Goal: Information Seeking & Learning: Check status

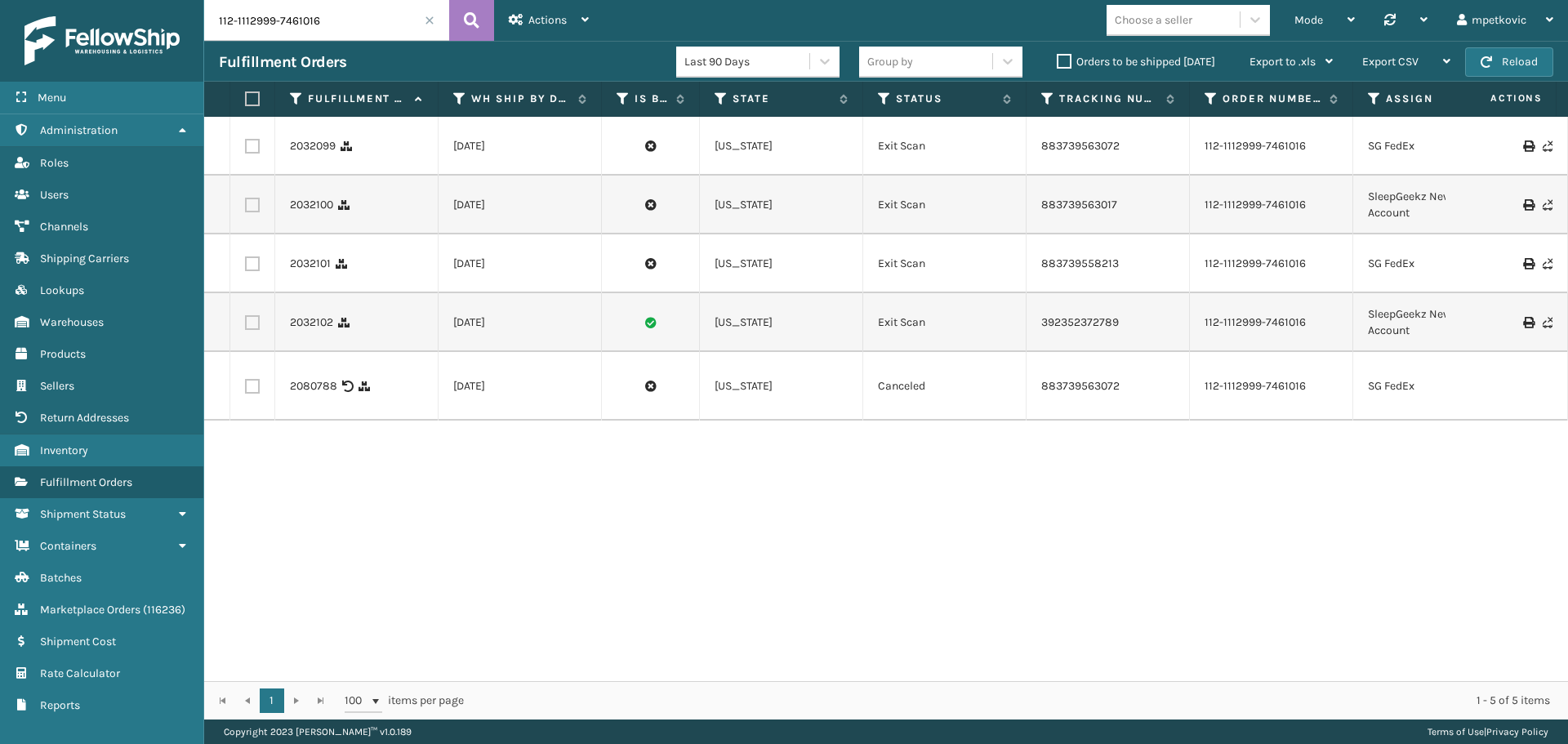
drag, startPoint x: 334, startPoint y: 20, endPoint x: 164, endPoint y: 20, distance: 170.0
click at [164, 0] on div "Menu Administration Roles Users Channels Shipping Carriers Lookups Warehouses P…" at bounding box center [784, 0] width 1568 height 0
drag, startPoint x: 341, startPoint y: 206, endPoint x: 287, endPoint y: 204, distance: 54.0
click at [287, 204] on td "2032100" at bounding box center [356, 204] width 163 height 59
copy link "2032100"
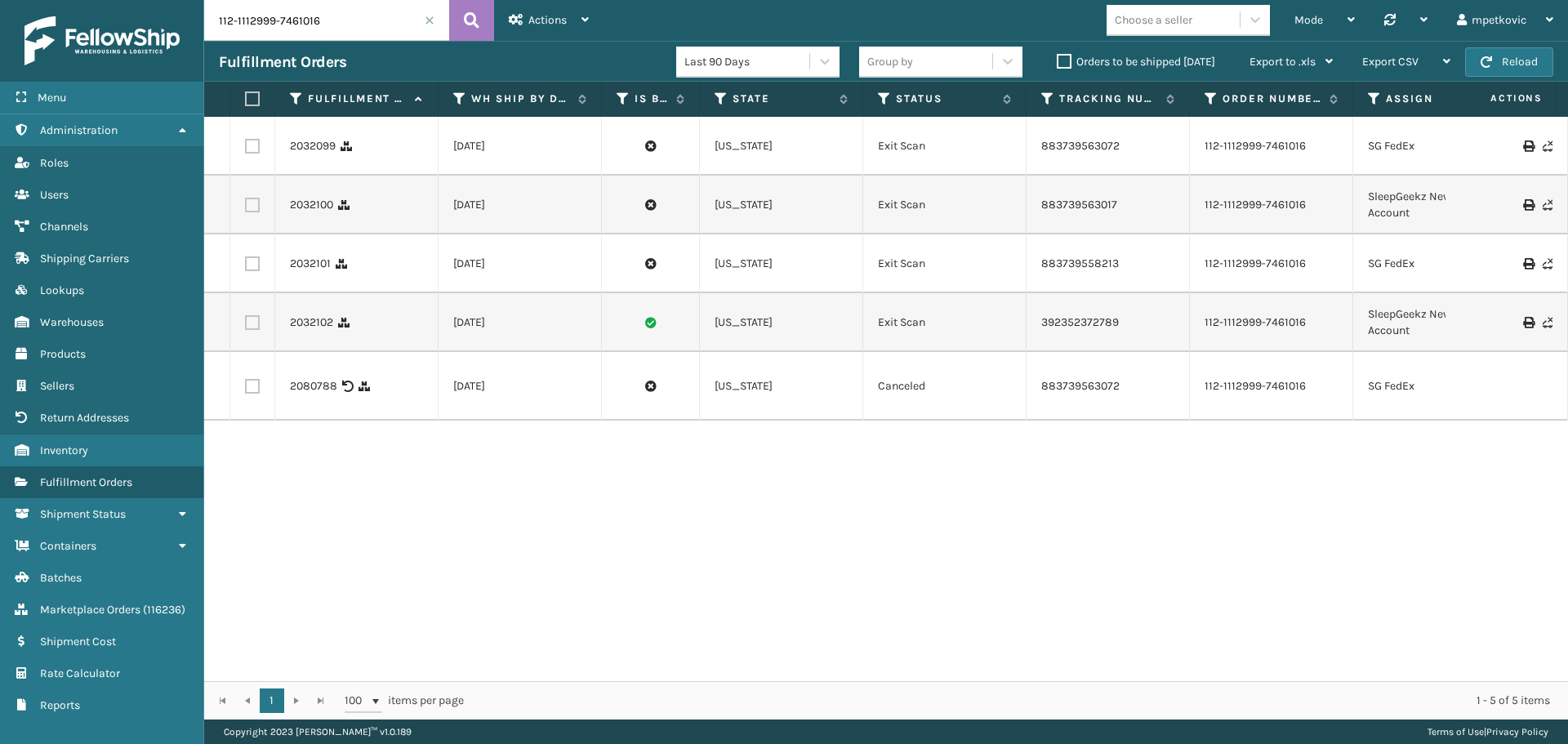
click at [324, 452] on div "2032099 [DATE] [US_STATE] Exit Scan 883739563072 112-1112999-7461016 SG FedEx 1…" at bounding box center [887, 399] width 1364 height 564
click at [315, 452] on div "2032099 [DATE] [US_STATE] Exit Scan 883739563072 112-1112999-7461016 SG FedEx 1…" at bounding box center [887, 399] width 1364 height 564
click at [319, 457] on div "2032099 [DATE] [US_STATE] Exit Scan 883739563072 112-1112999-7461016 SG FedEx 1…" at bounding box center [887, 399] width 1364 height 564
click at [325, 449] on div "2032099 [DATE] [US_STATE] Exit Scan 883739563072 112-1112999-7461016 SG FedEx 1…" at bounding box center [887, 399] width 1364 height 564
drag, startPoint x: 369, startPoint y: 270, endPoint x: 286, endPoint y: 270, distance: 83.0
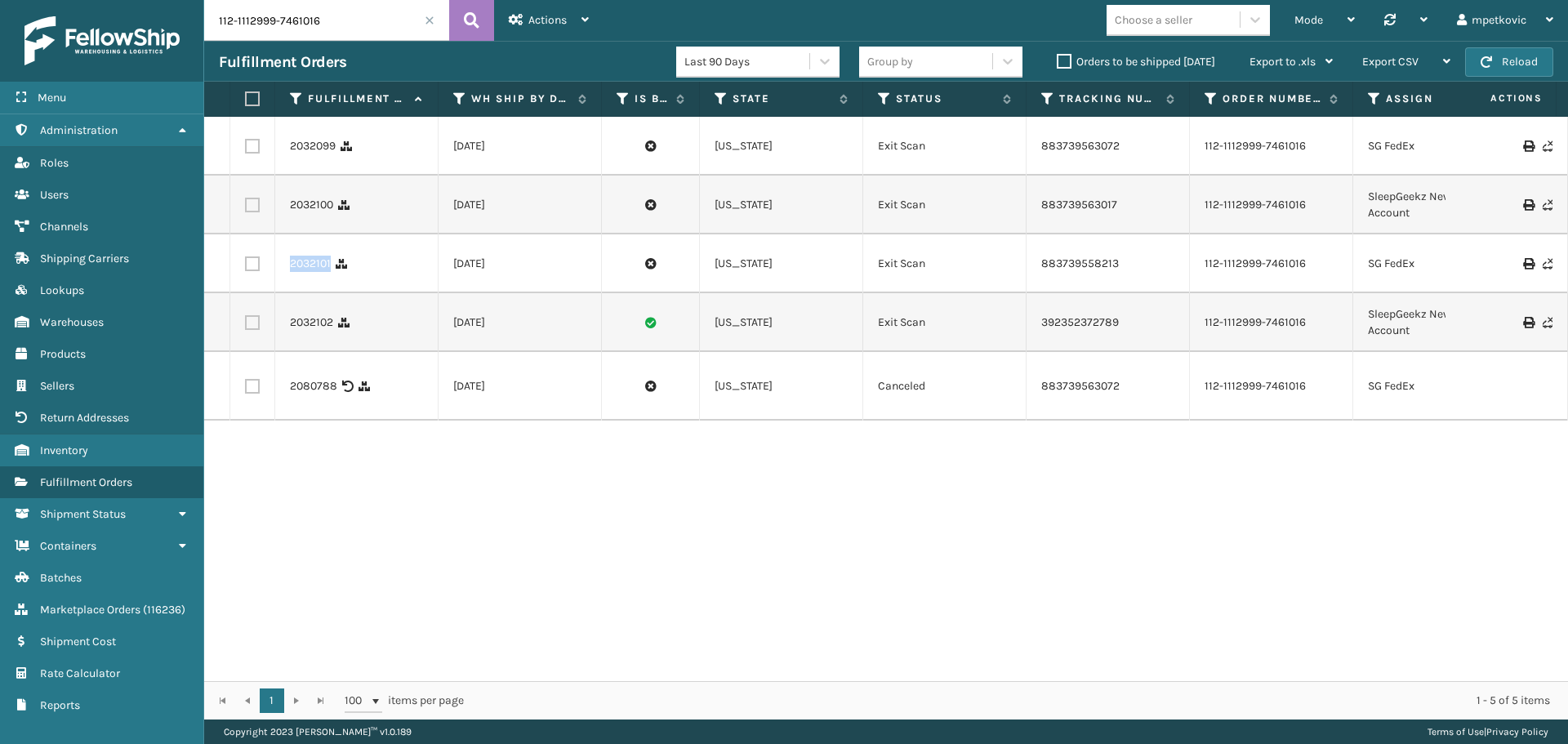
click at [286, 270] on td "2032101" at bounding box center [356, 263] width 163 height 59
copy link "2032101"
click at [562, 16] on span "Actions" at bounding box center [547, 20] width 39 height 14
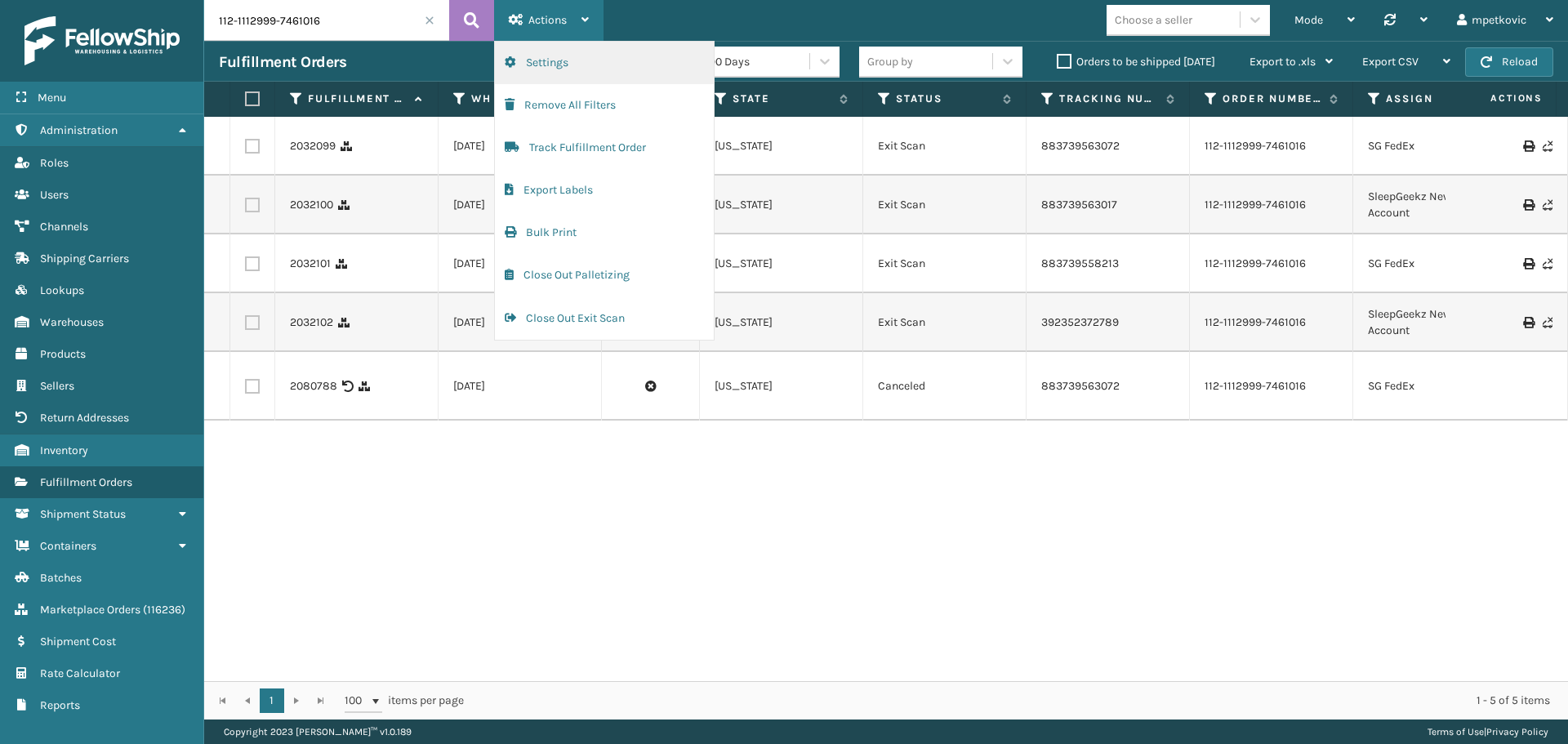
click at [600, 60] on button "Settings" at bounding box center [604, 62] width 219 height 42
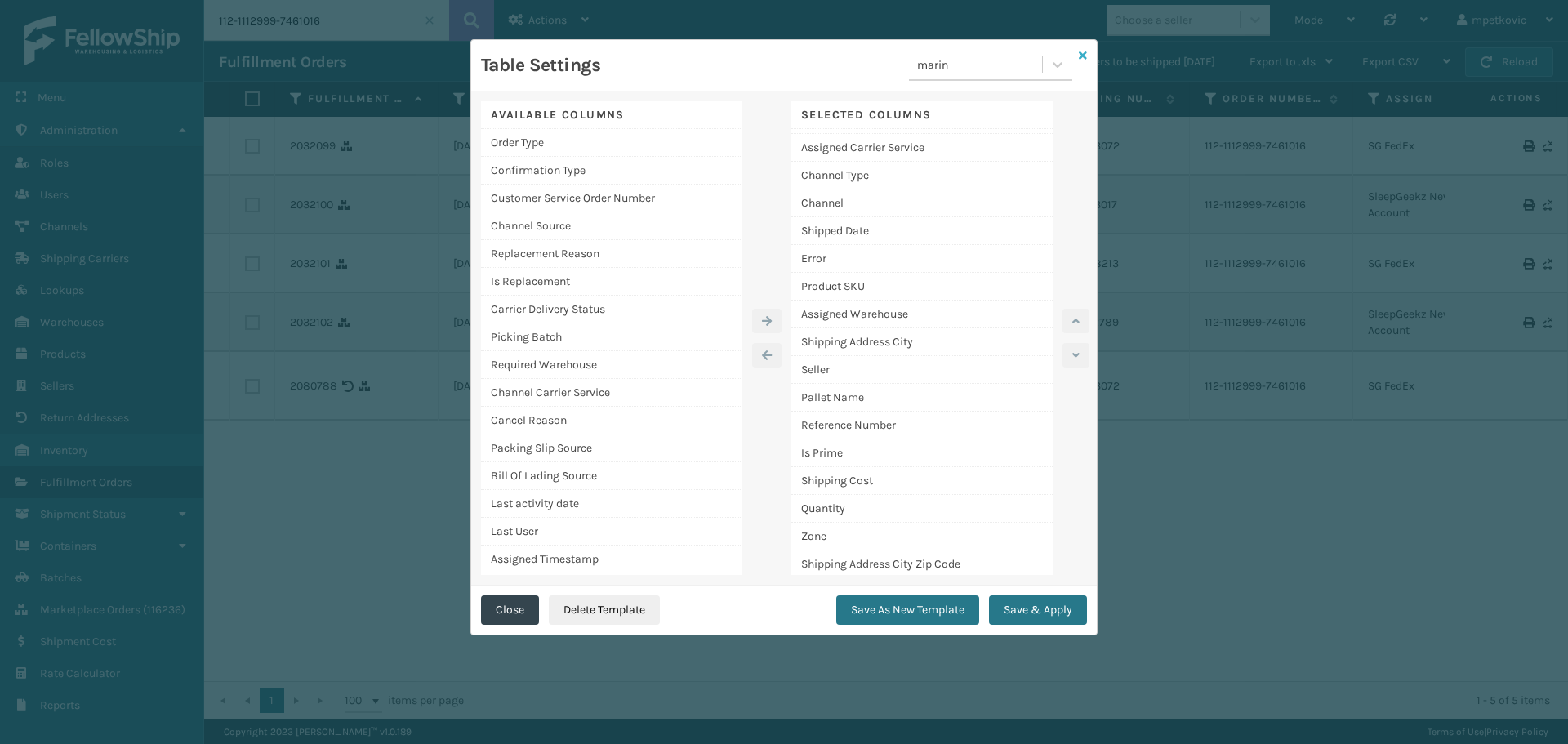
click at [1082, 57] on icon at bounding box center [1082, 55] width 8 height 12
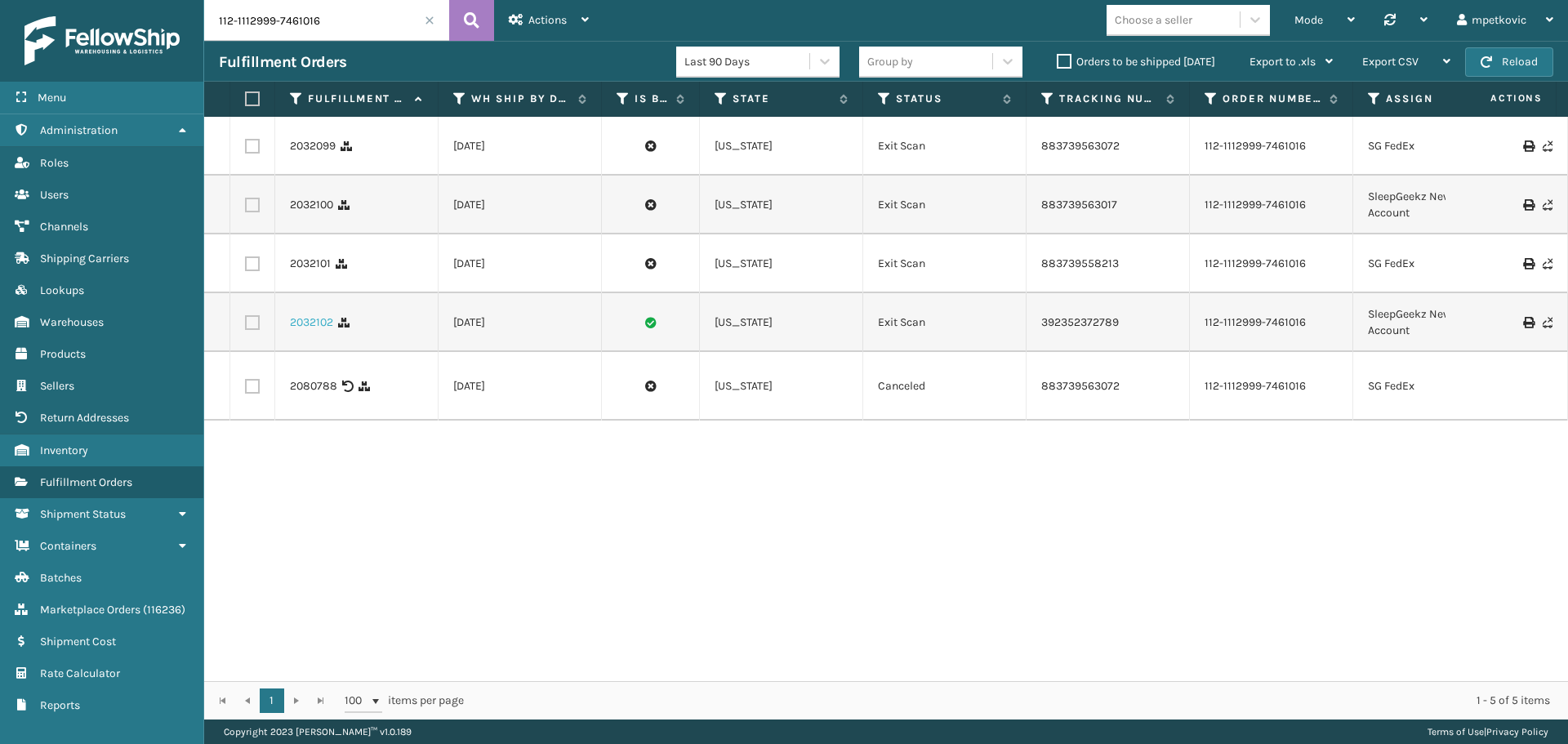
click at [310, 322] on link "2032102" at bounding box center [312, 322] width 43 height 16
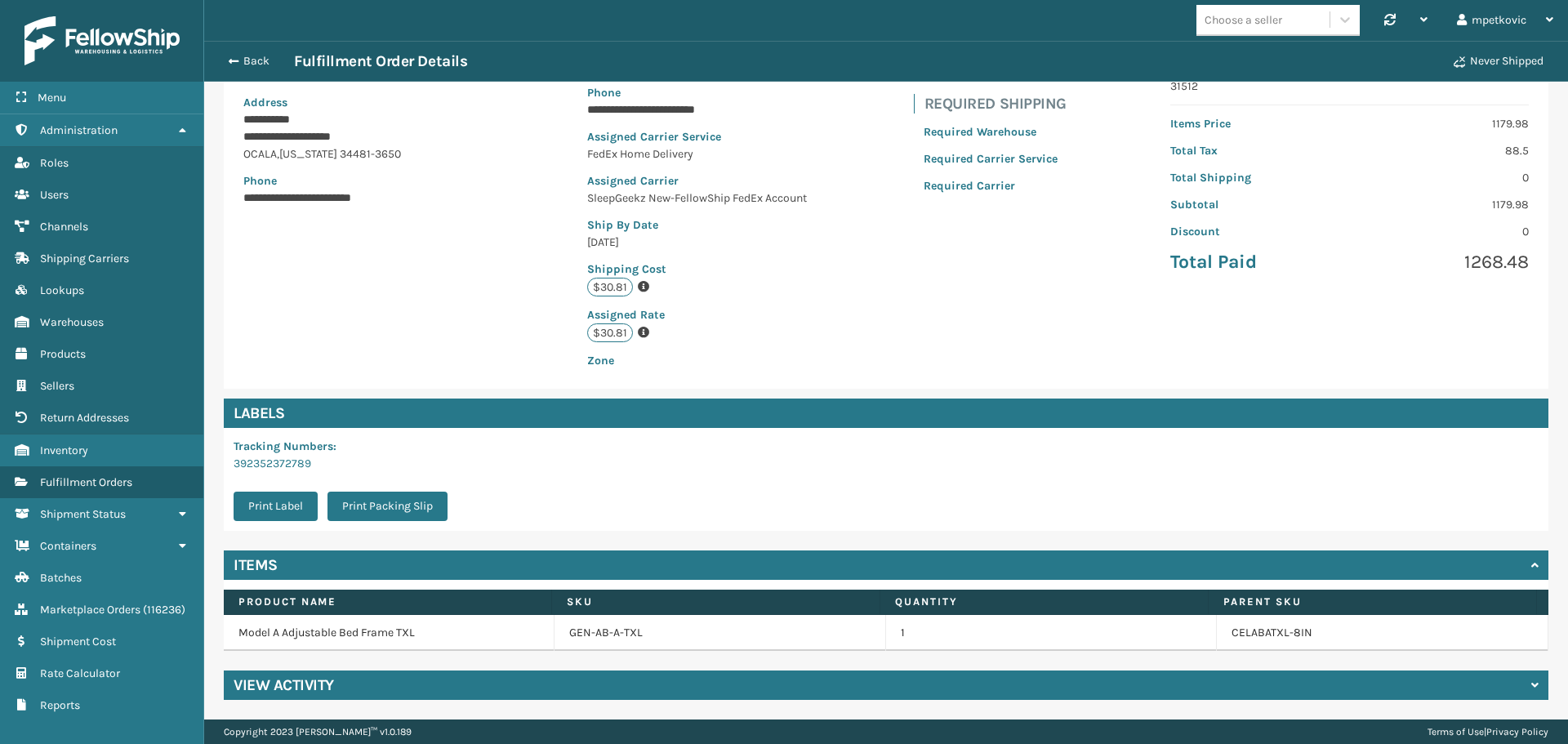
click at [663, 685] on div "View Activity" at bounding box center [886, 685] width 1325 height 30
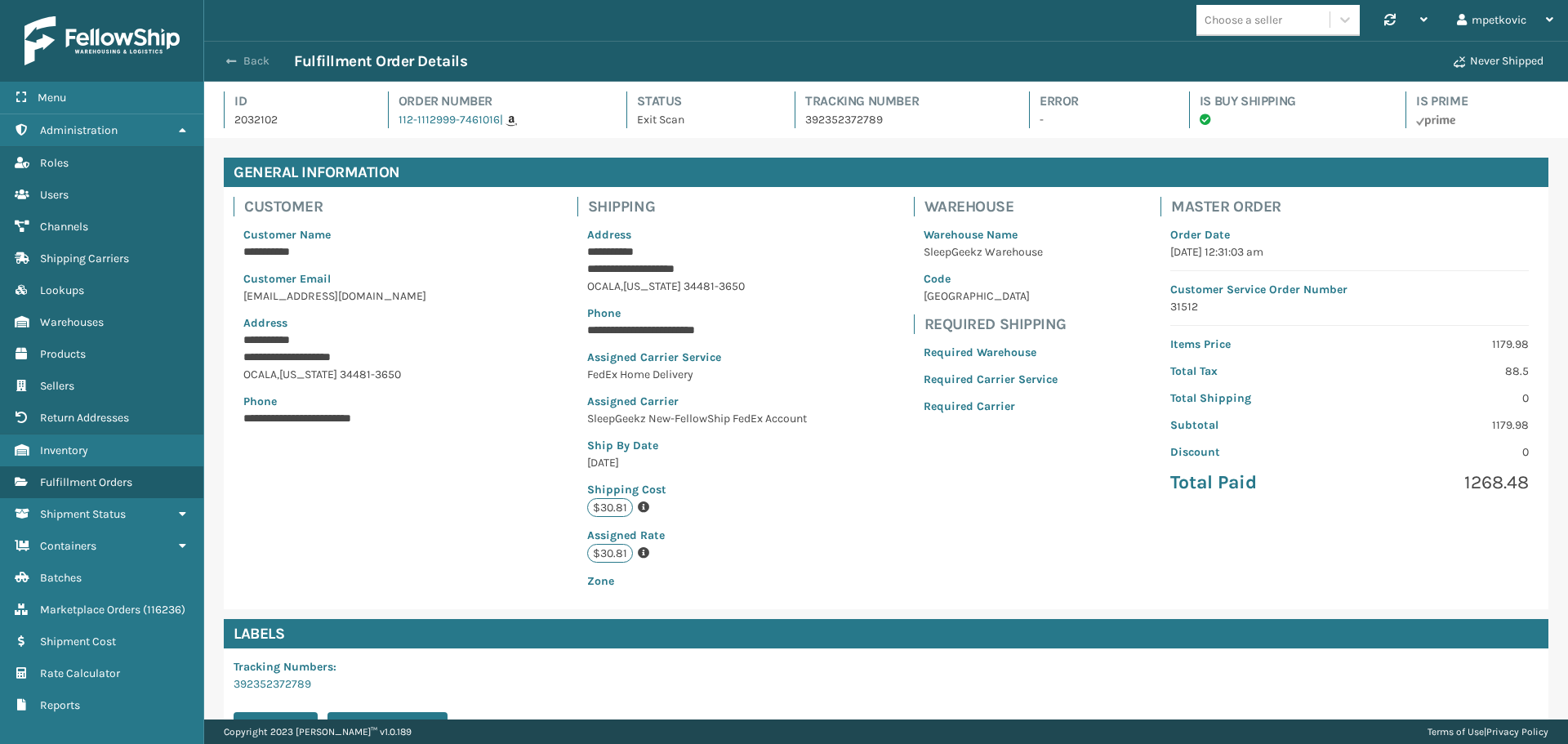
click at [257, 57] on button "Back" at bounding box center [256, 61] width 75 height 14
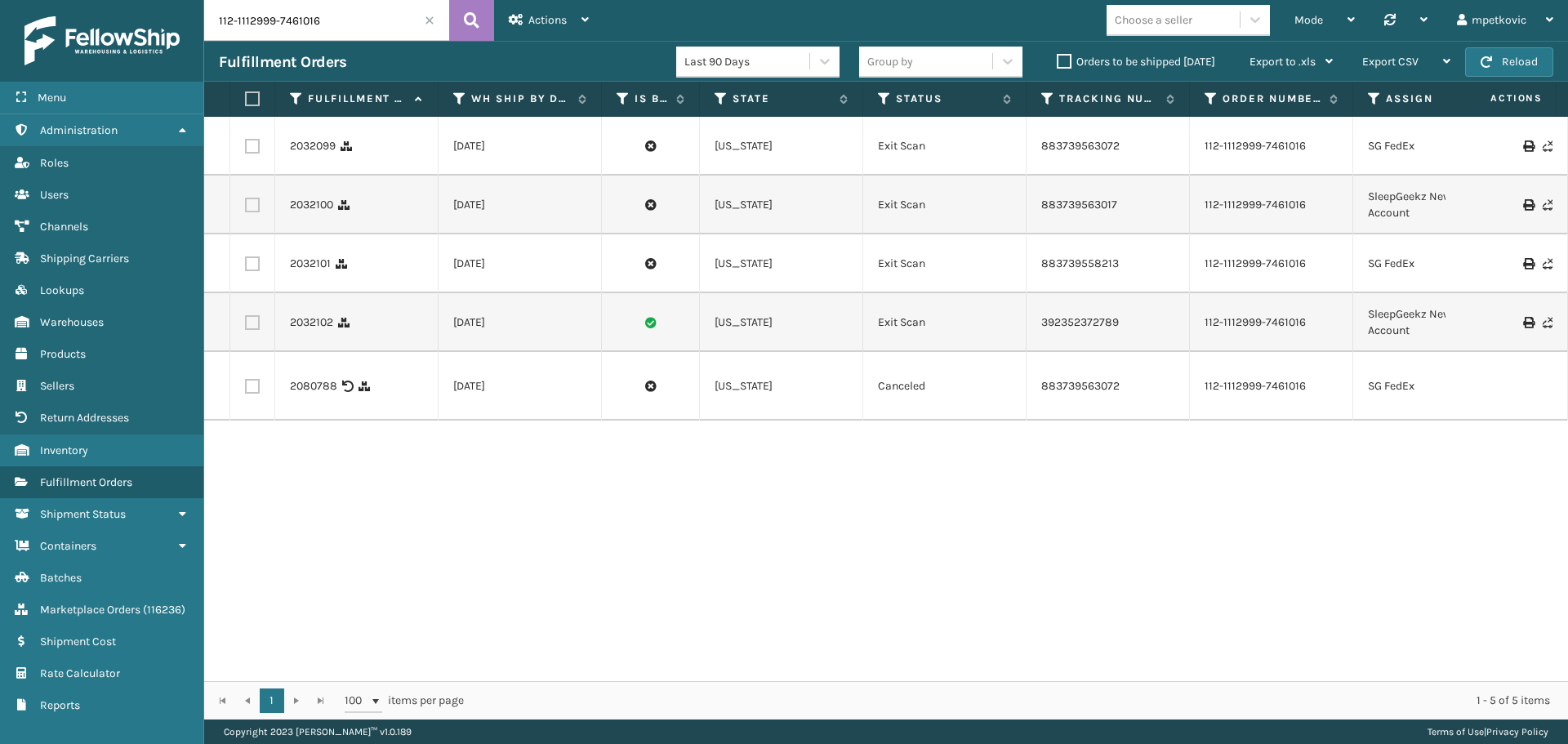
drag, startPoint x: 826, startPoint y: 440, endPoint x: 816, endPoint y: 441, distance: 10.0
click at [826, 440] on div "2032099 [DATE] [US_STATE] Exit Scan 883739563072 112-1112999-7461016 SG FedEx 1…" at bounding box center [887, 399] width 1364 height 564
click at [615, 482] on div "2032099 [DATE] [US_STATE] Exit Scan 883739563072 112-1112999-7461016 SG FedEx 1…" at bounding box center [887, 399] width 1364 height 564
click at [579, 469] on div "2032099 [DATE] [US_STATE] Exit Scan 883739563072 112-1112999-7461016 SG FedEx 1…" at bounding box center [887, 399] width 1364 height 564
click at [577, 458] on div "2032099 [DATE] [US_STATE] Exit Scan 883739563072 112-1112999-7461016 SG FedEx 1…" at bounding box center [887, 399] width 1364 height 564
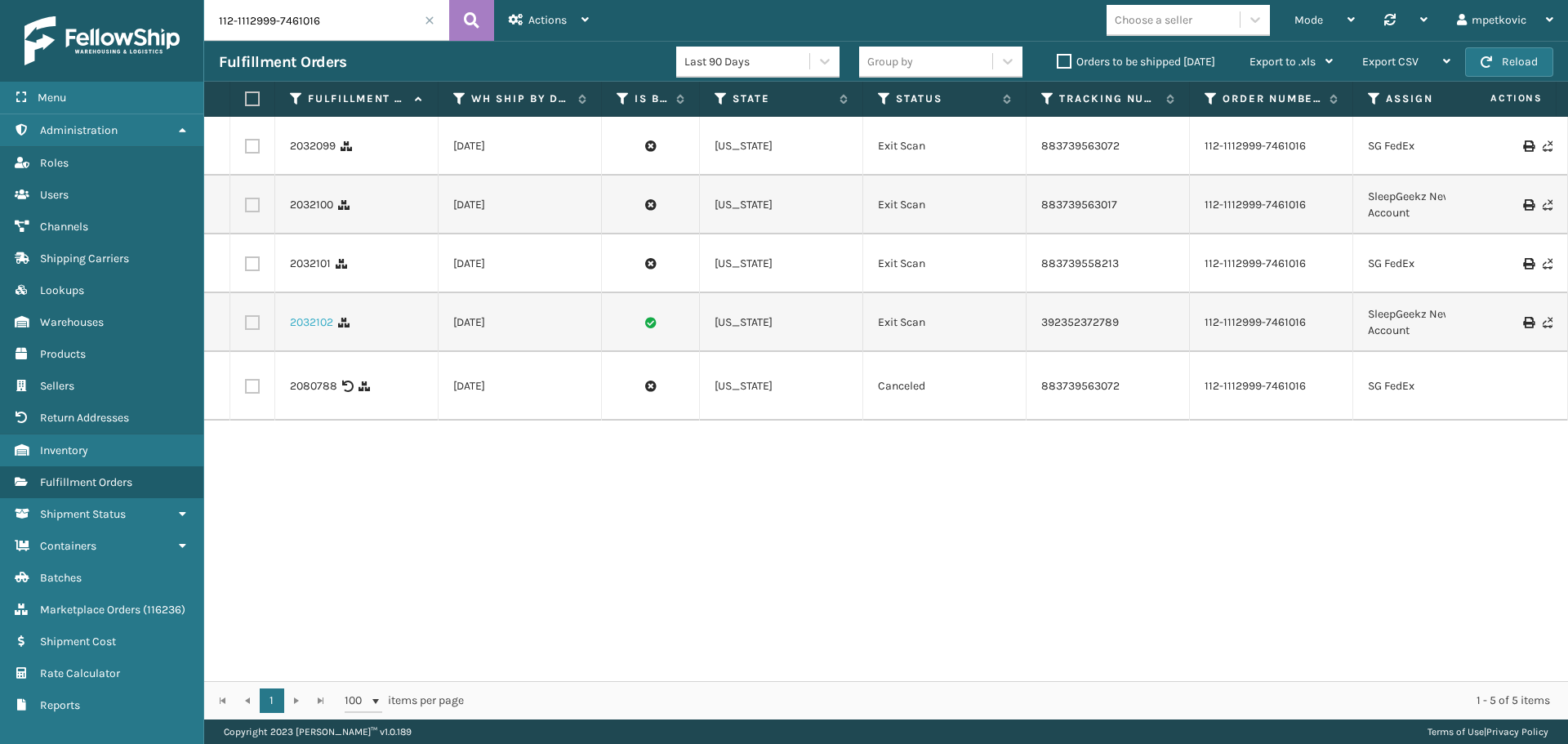
click at [315, 322] on link "2032102" at bounding box center [312, 322] width 43 height 16
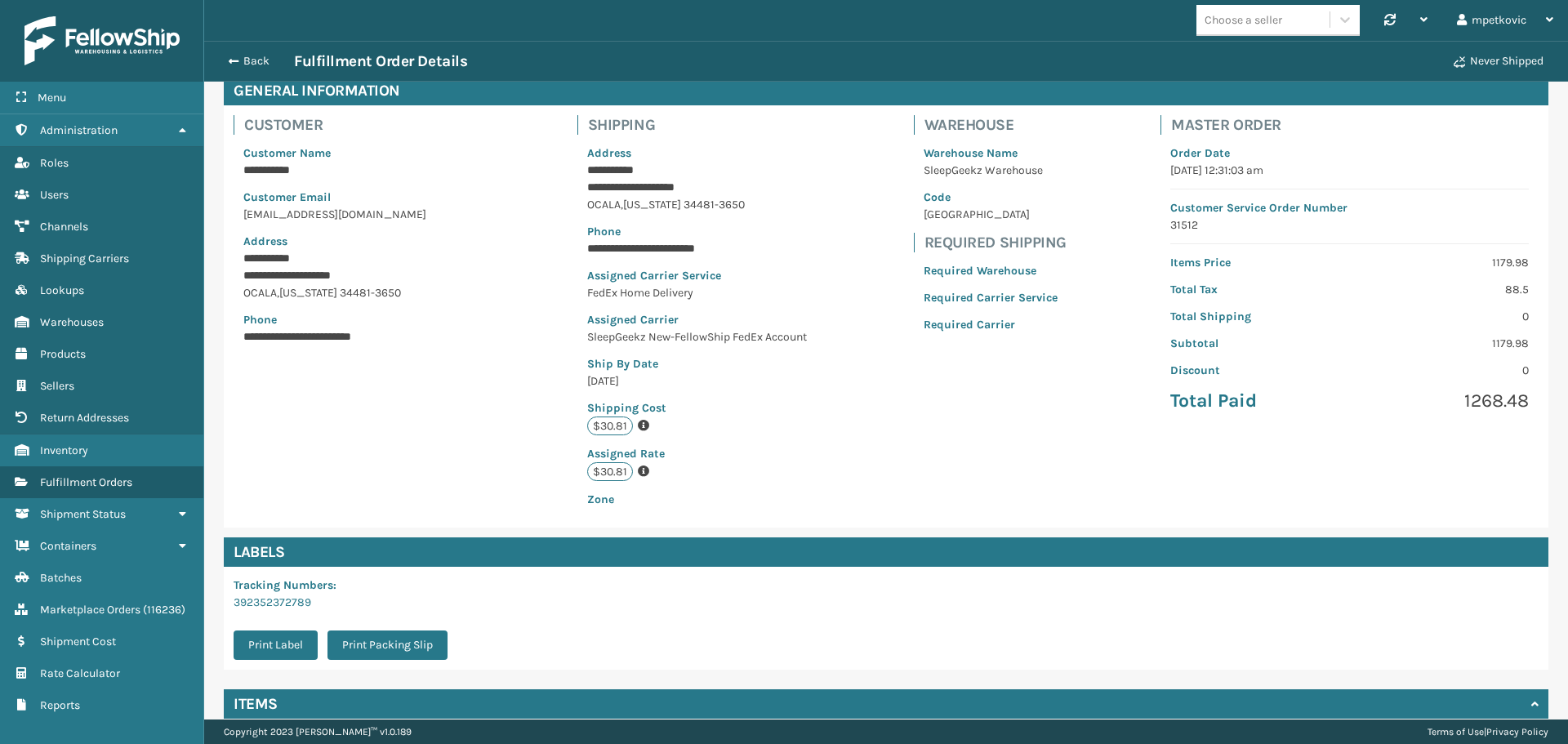
click at [683, 717] on div "Items" at bounding box center [886, 703] width 1325 height 30
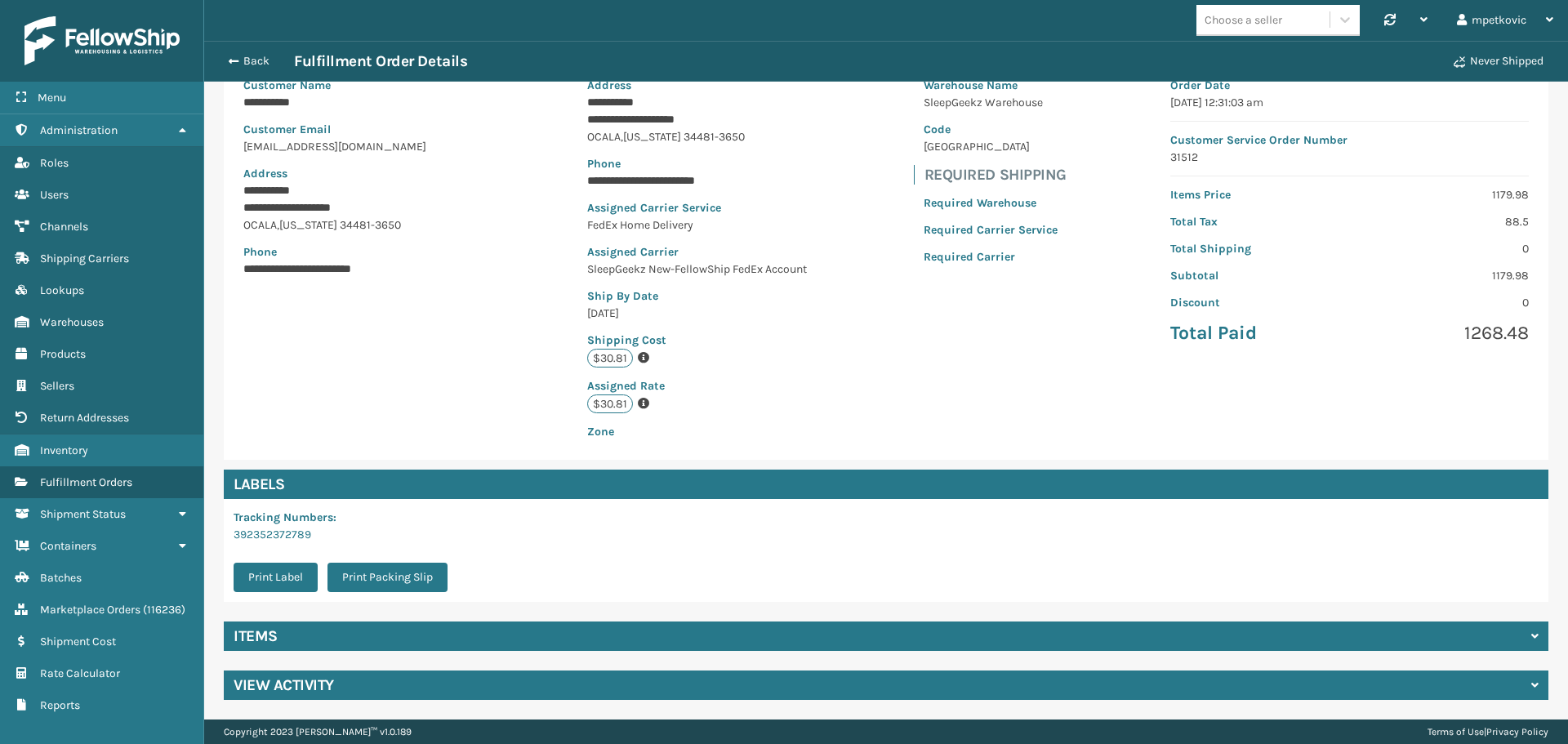
click at [652, 631] on div "Items" at bounding box center [886, 636] width 1325 height 30
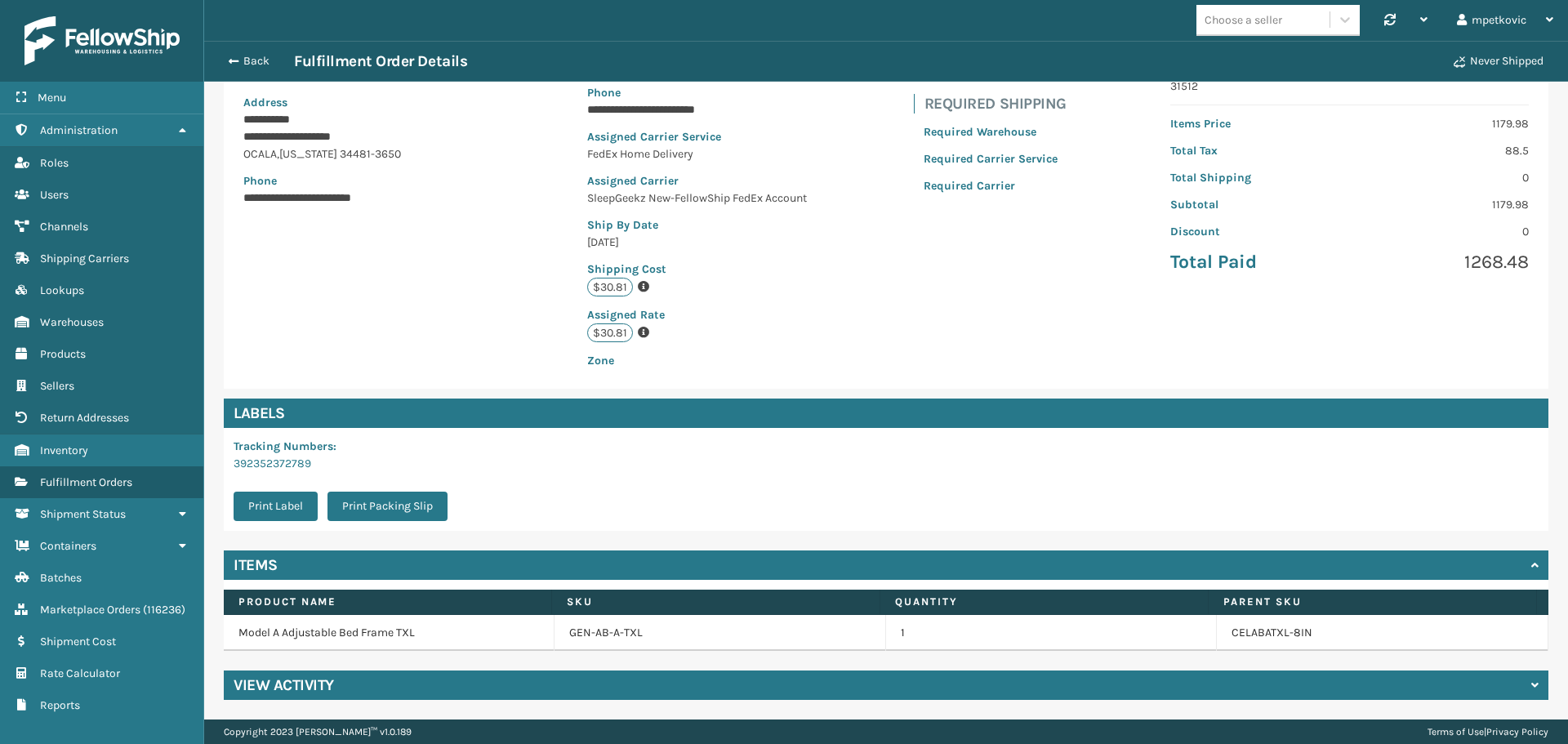
click at [655, 677] on div "View Activity" at bounding box center [886, 685] width 1325 height 30
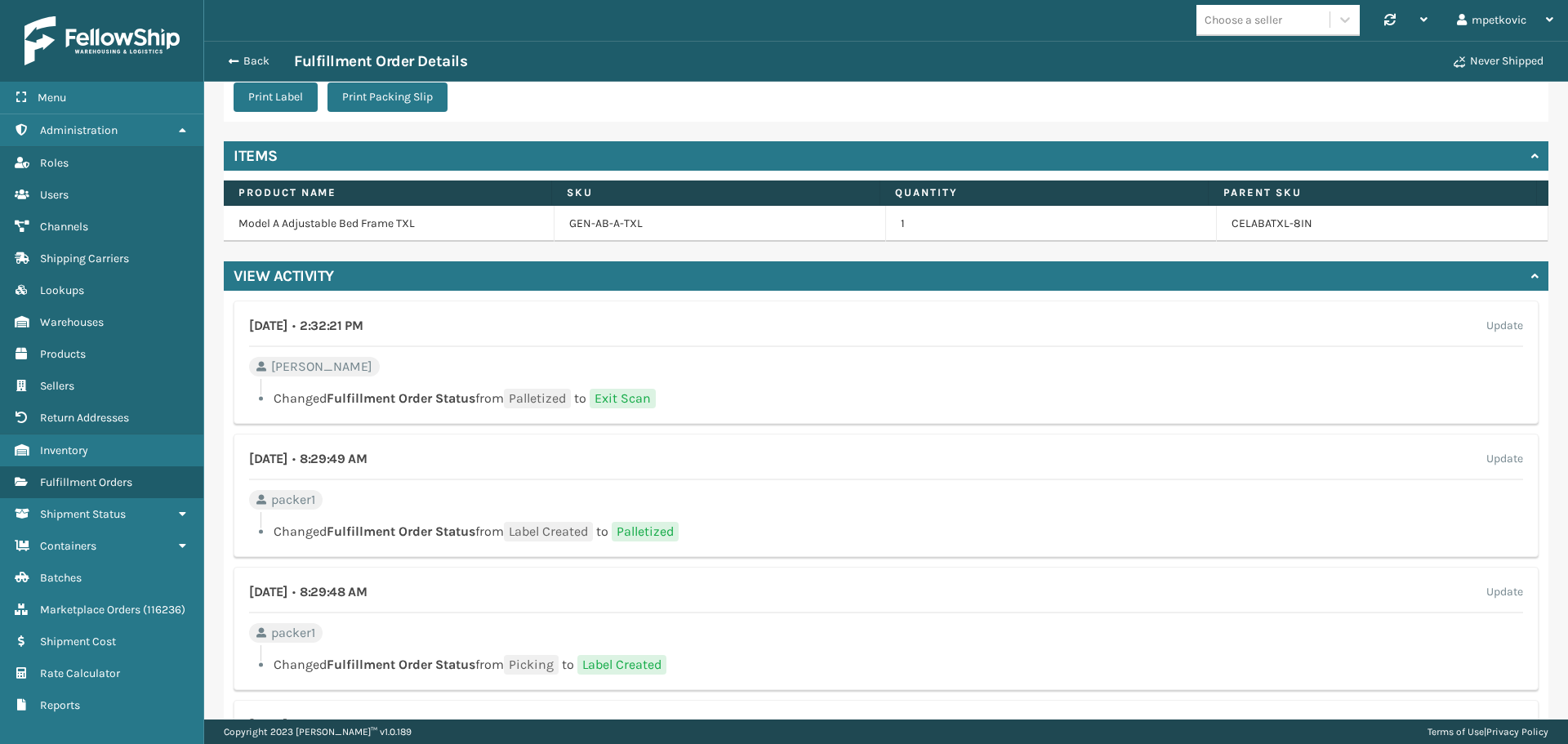
click at [759, 377] on div "[DATE] • 2:32:21 PM Update [PERSON_NAME] Changed Fulfillment Order Status from …" at bounding box center [886, 362] width 1305 height 123
click at [792, 369] on div "[DATE] • 2:32:21 PM Update [PERSON_NAME] Changed Fulfillment Order Status from …" at bounding box center [886, 362] width 1305 height 123
click at [793, 363] on div "[DATE] • 2:32:21 PM Update [PERSON_NAME] Changed Fulfillment Order Status from …" at bounding box center [886, 362] width 1305 height 123
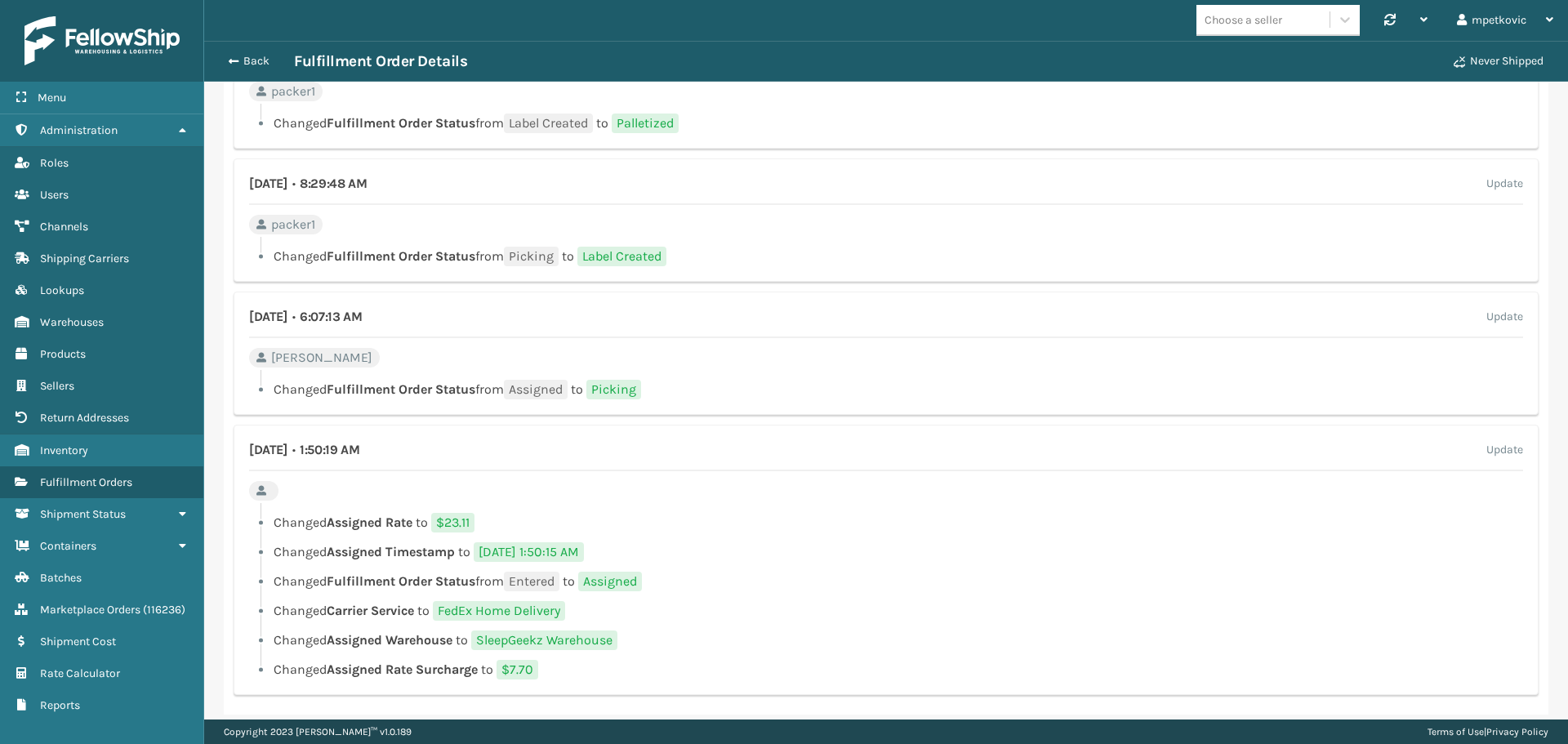
click at [793, 363] on div "[DATE] • 6:07:13 AM Update [PERSON_NAME] Changed Fulfillment Order Status from …" at bounding box center [886, 353] width 1305 height 123
click at [802, 353] on div "[DATE] • 6:07:13 AM Update [PERSON_NAME] Changed Fulfillment Order Status from …" at bounding box center [886, 353] width 1305 height 123
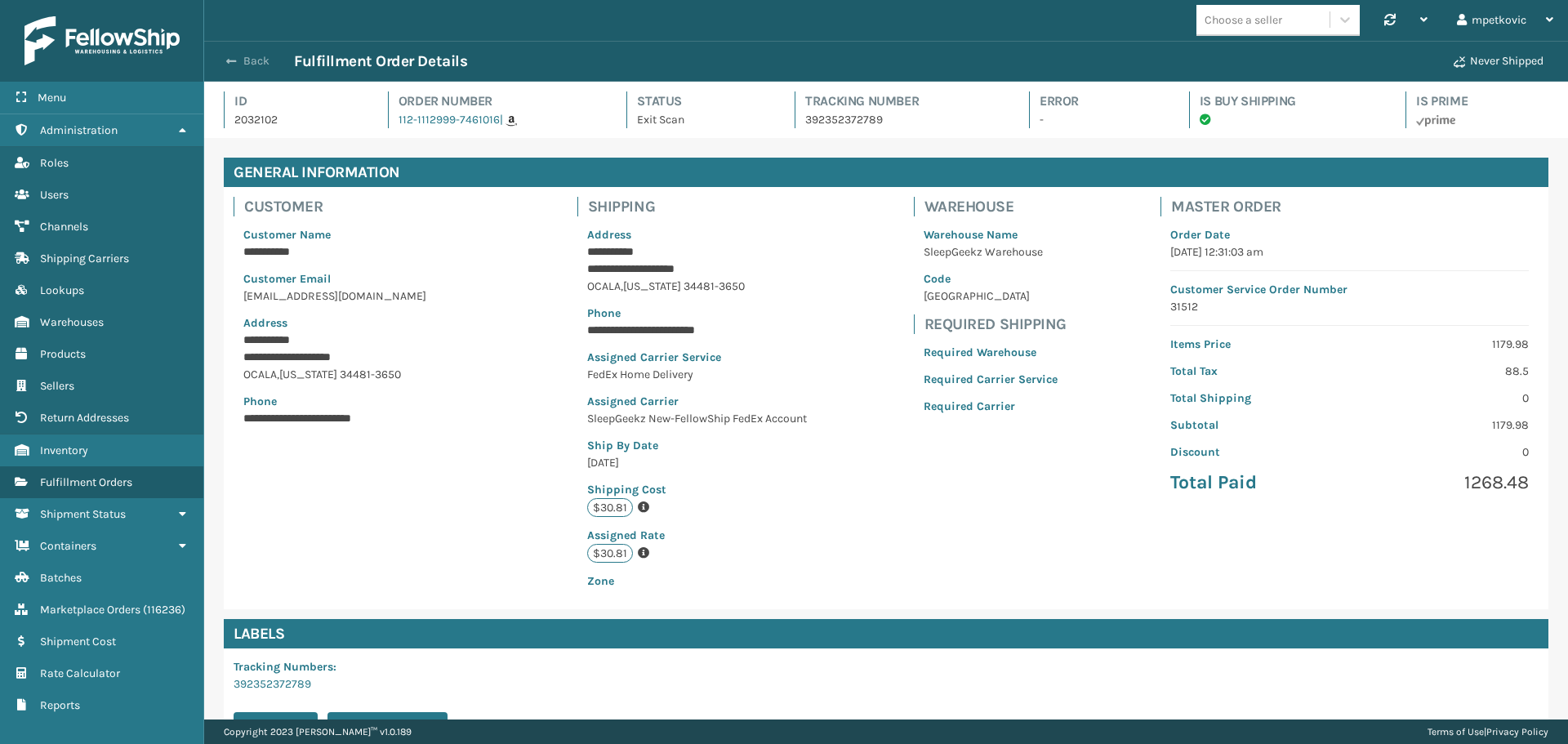
click at [250, 58] on button "Back" at bounding box center [256, 61] width 75 height 14
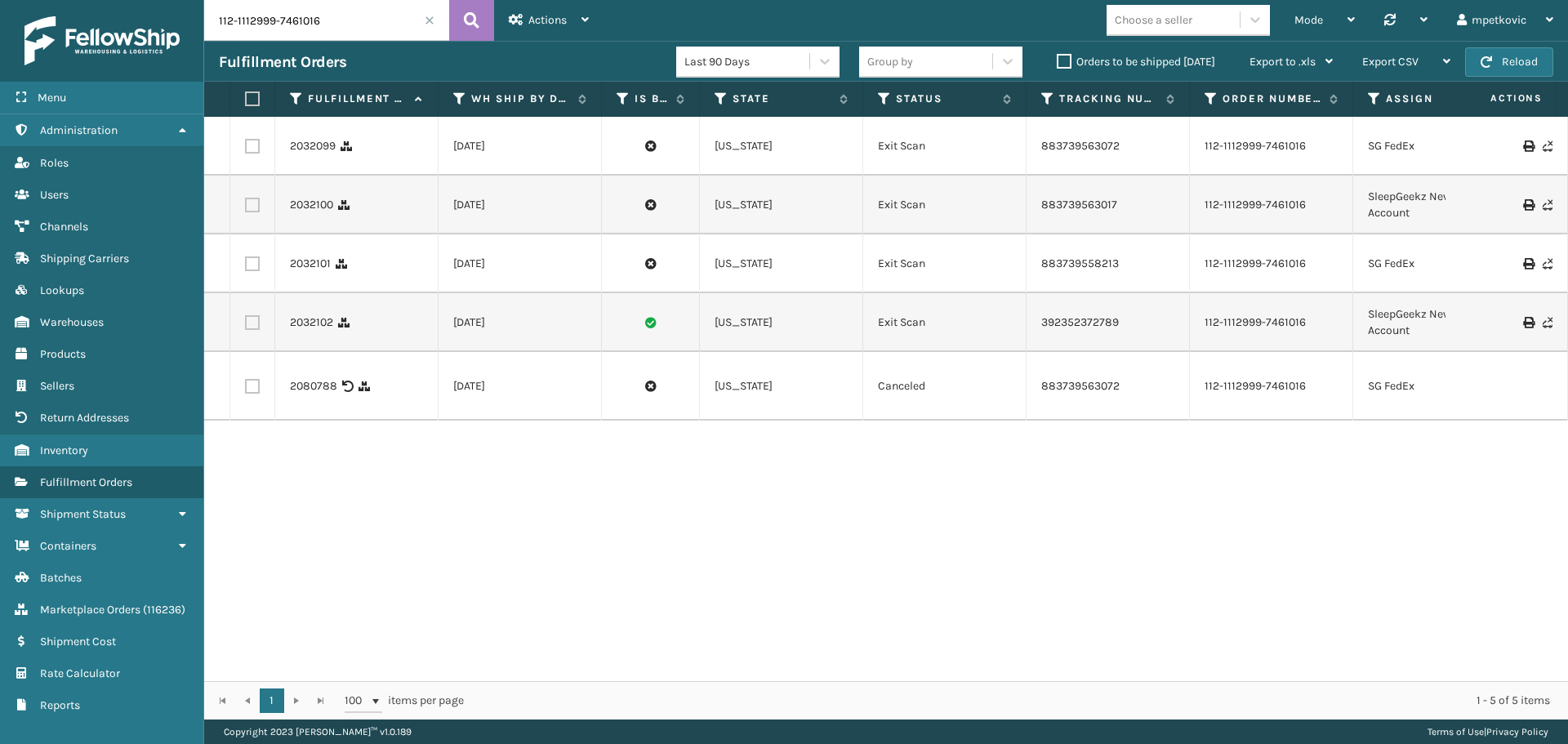
drag, startPoint x: 439, startPoint y: 527, endPoint x: 473, endPoint y: 500, distance: 43.4
click at [445, 527] on div "2032099 [DATE] [US_STATE] Exit Scan 883739563072 112-1112999-7461016 SG FedEx 1…" at bounding box center [887, 399] width 1364 height 564
click at [422, 480] on div "2032099 [DATE] [US_STATE] Exit Scan 883739563072 112-1112999-7461016 SG FedEx 1…" at bounding box center [887, 399] width 1364 height 564
click at [424, 467] on div "2032099 [DATE] [US_STATE] Exit Scan 883739563072 112-1112999-7461016 SG FedEx 1…" at bounding box center [887, 399] width 1364 height 564
click at [542, 498] on div "2032099 [DATE] [US_STATE] Exit Scan 883739563072 112-1112999-7461016 SG FedEx 1…" at bounding box center [887, 399] width 1364 height 564
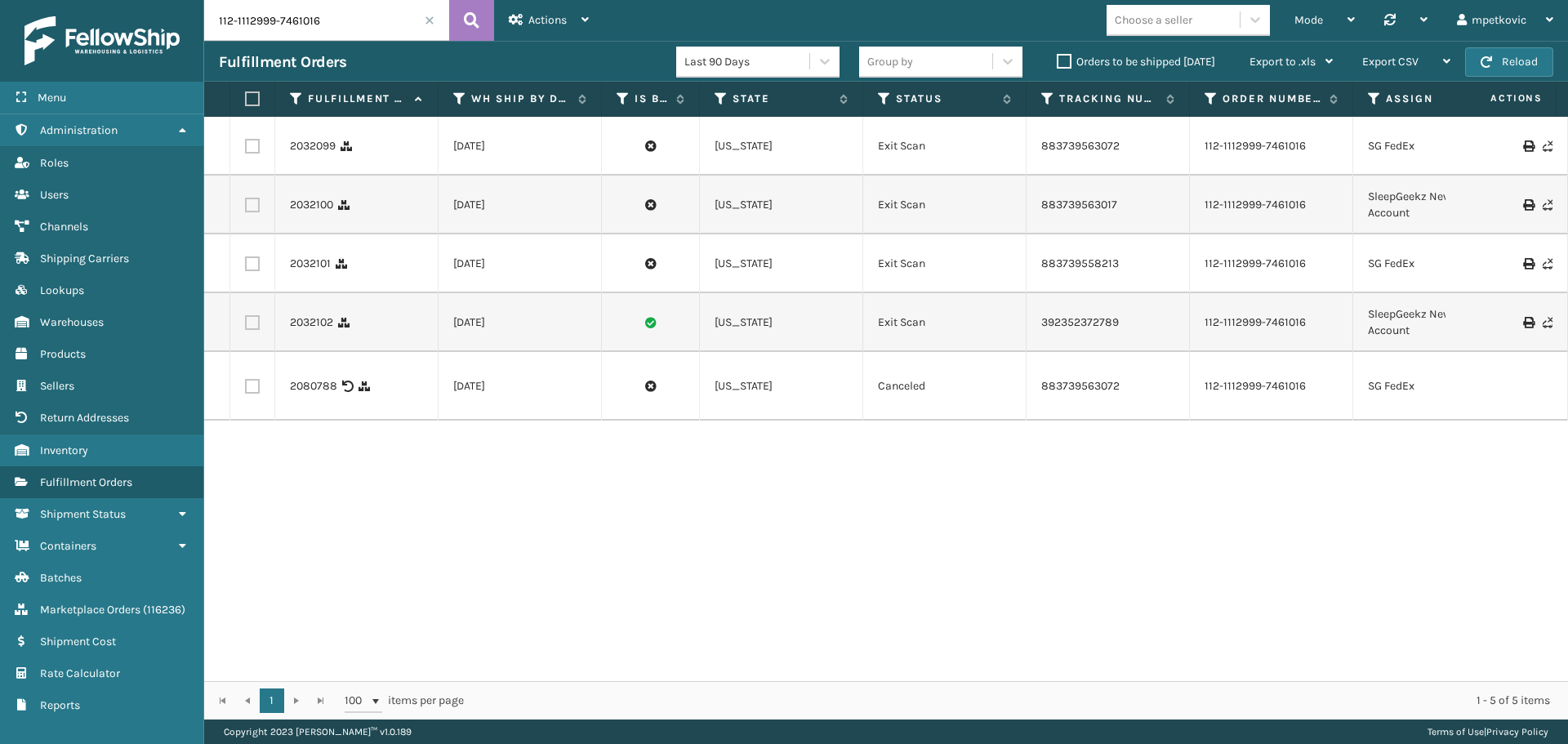
click at [336, 582] on div "2032099 [DATE] [US_STATE] Exit Scan 883739563072 112-1112999-7461016 SG FedEx 1…" at bounding box center [887, 399] width 1364 height 564
drag, startPoint x: 467, startPoint y: 504, endPoint x: 482, endPoint y: 472, distance: 35.3
click at [468, 501] on div "2032099 [DATE] [US_STATE] Exit Scan 883739563072 112-1112999-7461016 SG FedEx 1…" at bounding box center [887, 399] width 1364 height 564
click at [483, 470] on div "2032099 [DATE] [US_STATE] Exit Scan 883739563072 112-1112999-7461016 SG FedEx 1…" at bounding box center [887, 399] width 1364 height 564
drag, startPoint x: 513, startPoint y: 461, endPoint x: 503, endPoint y: 461, distance: 10.0
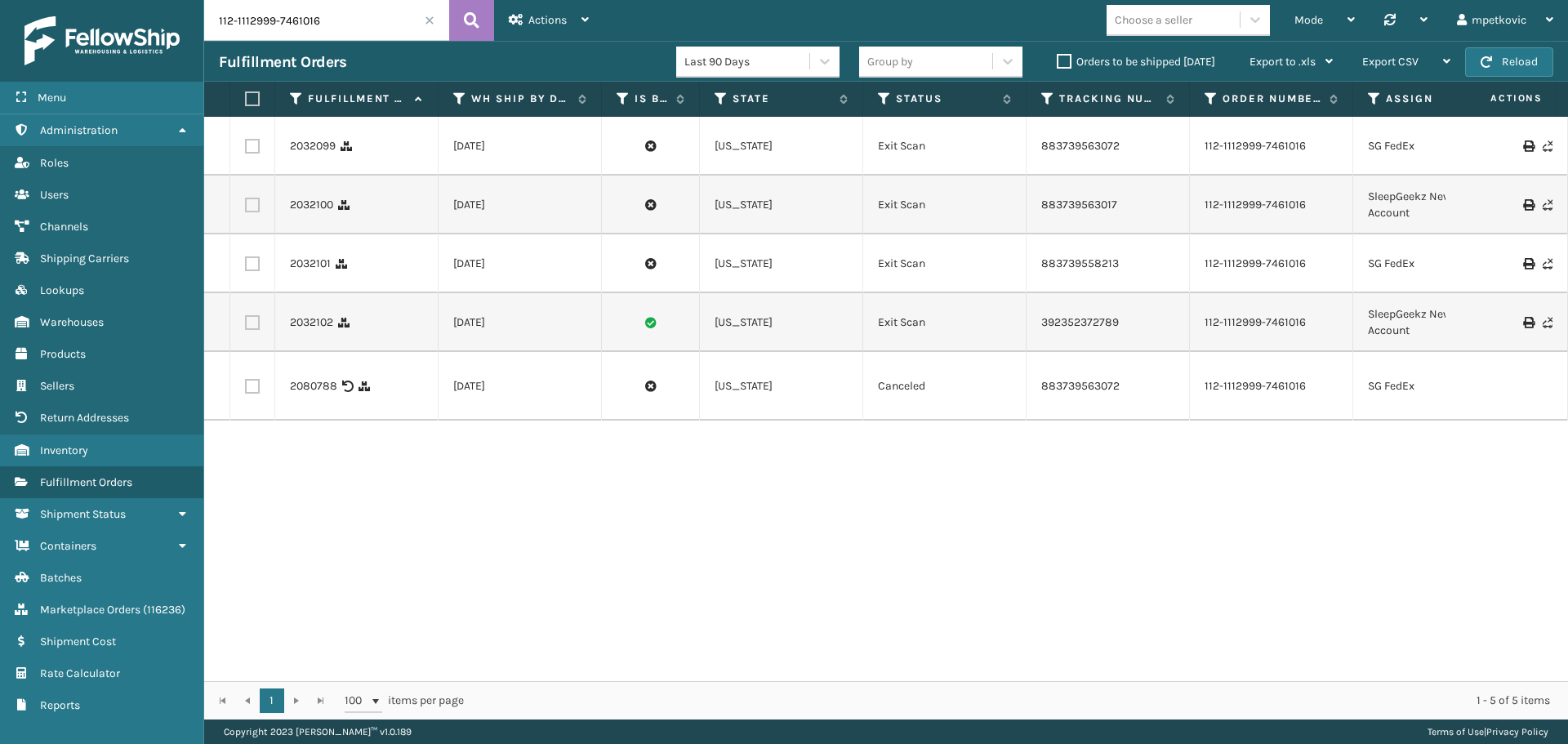
click at [508, 461] on div "2032099 [DATE] [US_STATE] Exit Scan 883739563072 112-1112999-7461016 SG FedEx 1…" at bounding box center [887, 399] width 1364 height 564
click at [503, 461] on div "2032099 [DATE] [US_STATE] Exit Scan 883739563072 112-1112999-7461016 SG FedEx 1…" at bounding box center [887, 399] width 1364 height 564
click at [472, 473] on div "2032099 [DATE] [US_STATE] Exit Scan 883739563072 112-1112999-7461016 SG FedEx 1…" at bounding box center [887, 399] width 1364 height 564
click at [456, 472] on div "2032099 [DATE] [US_STATE] Exit Scan 883739563072 112-1112999-7461016 SG FedEx 1…" at bounding box center [887, 399] width 1364 height 564
drag, startPoint x: 424, startPoint y: 471, endPoint x: 366, endPoint y: 477, distance: 58.3
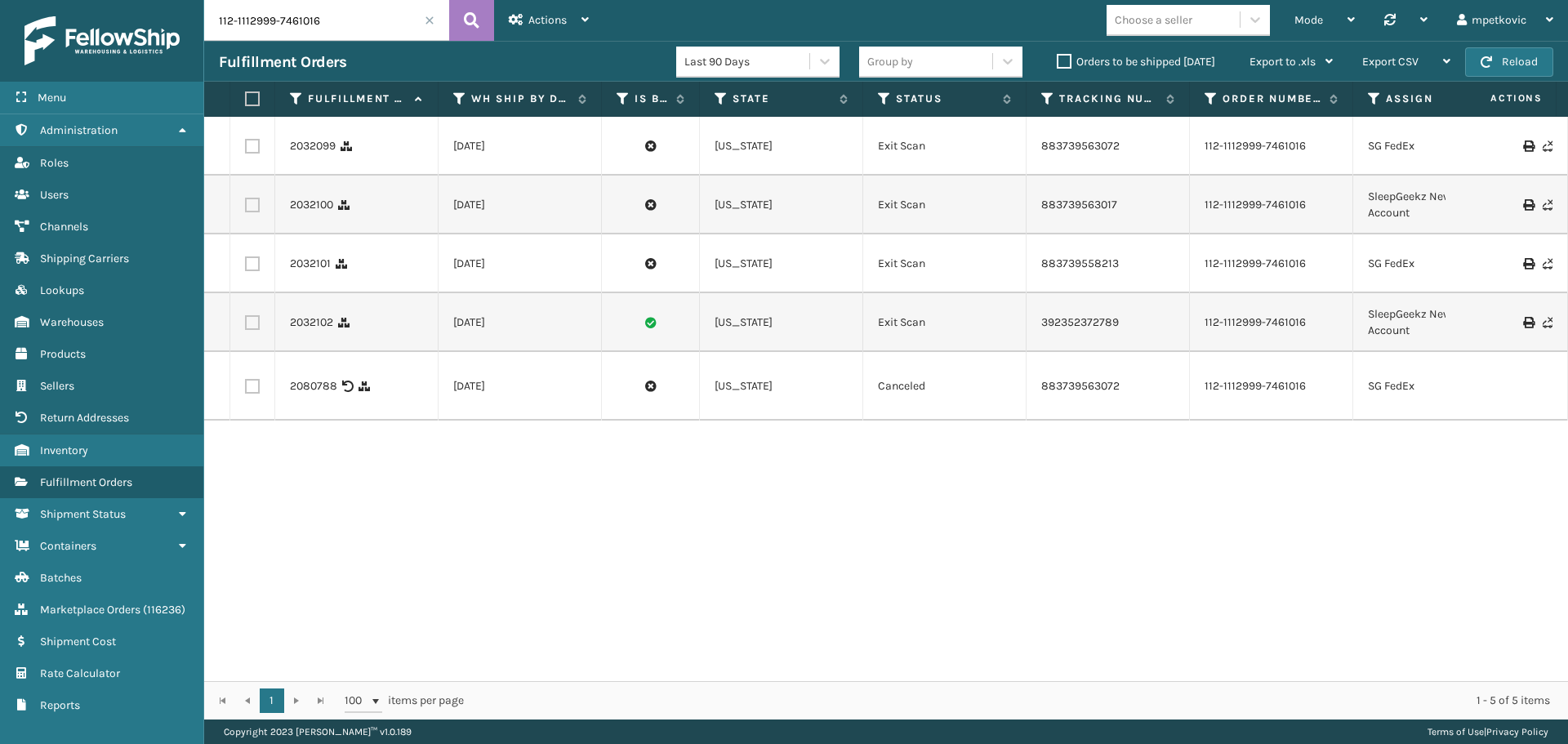
click at [423, 471] on div "2032099 [DATE] [US_STATE] Exit Scan 883739563072 112-1112999-7461016 SG FedEx 1…" at bounding box center [887, 399] width 1364 height 564
click at [344, 487] on div "2032099 [DATE] [US_STATE] Exit Scan 883739563072 112-1112999-7461016 SG FedEx 1…" at bounding box center [887, 399] width 1364 height 564
drag, startPoint x: 335, startPoint y: 472, endPoint x: 324, endPoint y: 474, distance: 11.2
click at [333, 472] on div "2032099 [DATE] [US_STATE] Exit Scan 883739563072 112-1112999-7461016 SG FedEx 1…" at bounding box center [887, 399] width 1364 height 564
click at [321, 475] on div "2032099 [DATE] [US_STATE] Exit Scan 883739563072 112-1112999-7461016 SG FedEx 1…" at bounding box center [887, 399] width 1364 height 564
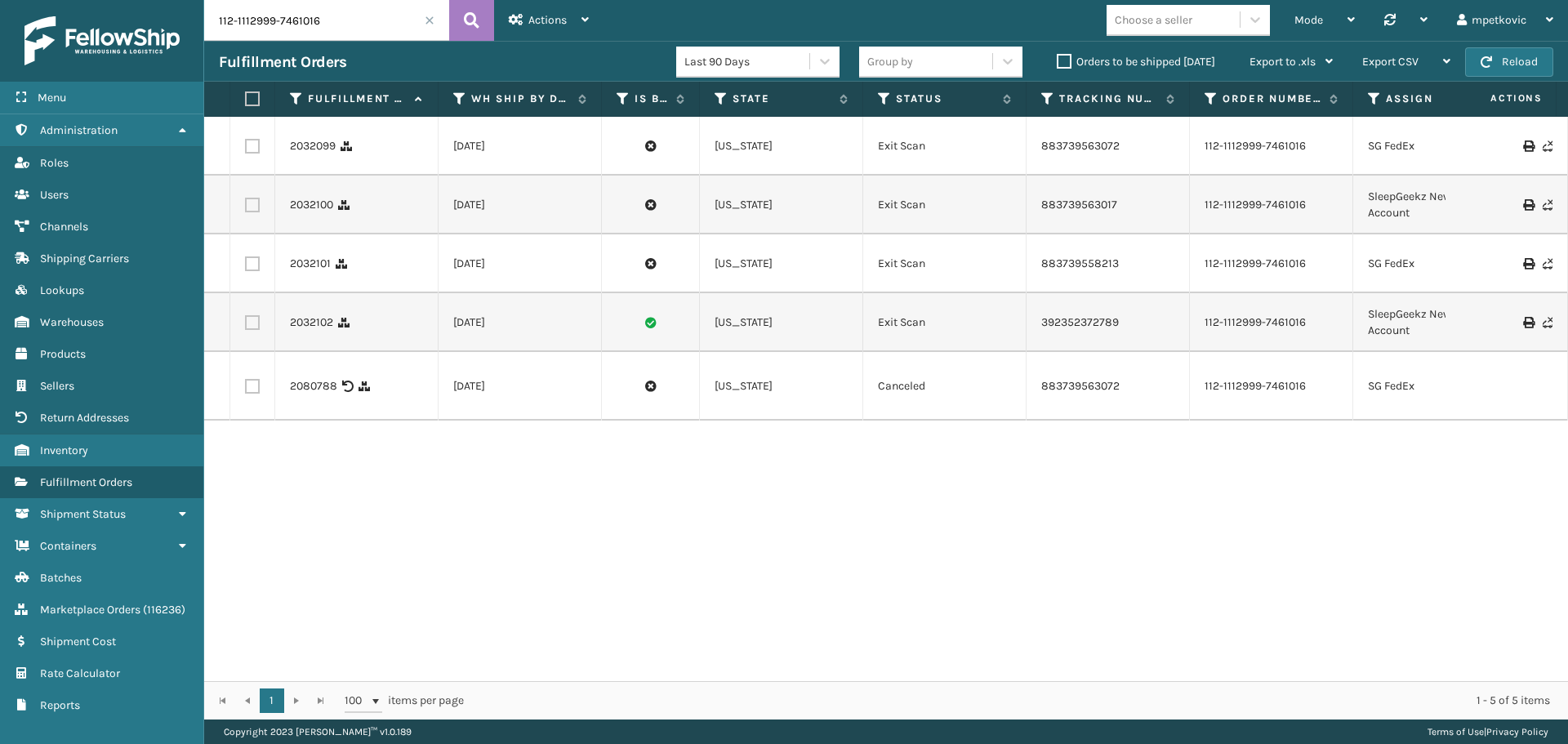
click at [509, 465] on div "2032099 [DATE] [US_STATE] Exit Scan 883739563072 112-1112999-7461016 SG FedEx 1…" at bounding box center [887, 399] width 1364 height 564
click at [379, 470] on div "2032099 [DATE] [US_STATE] Exit Scan 883739563072 112-1112999-7461016 SG FedEx 1…" at bounding box center [887, 399] width 1364 height 564
click at [329, 477] on div "2032099 [DATE] [US_STATE] Exit Scan 883739563072 112-1112999-7461016 SG FedEx 1…" at bounding box center [887, 399] width 1364 height 564
click at [330, 457] on div "2032099 [DATE] [US_STATE] Exit Scan 883739563072 112-1112999-7461016 SG FedEx 1…" at bounding box center [887, 399] width 1364 height 564
click at [305, 324] on link "2032102" at bounding box center [312, 322] width 43 height 16
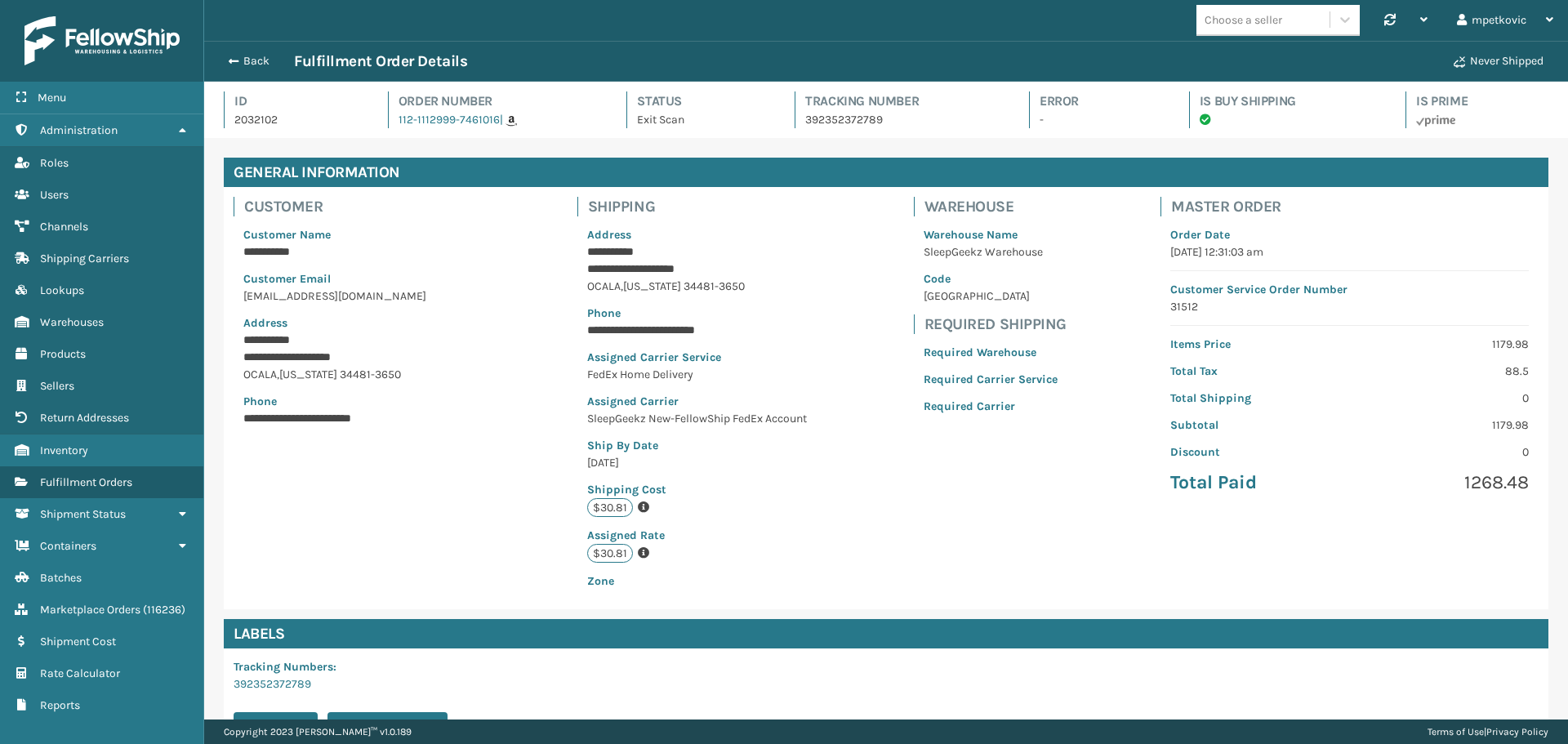
scroll to position [222, 0]
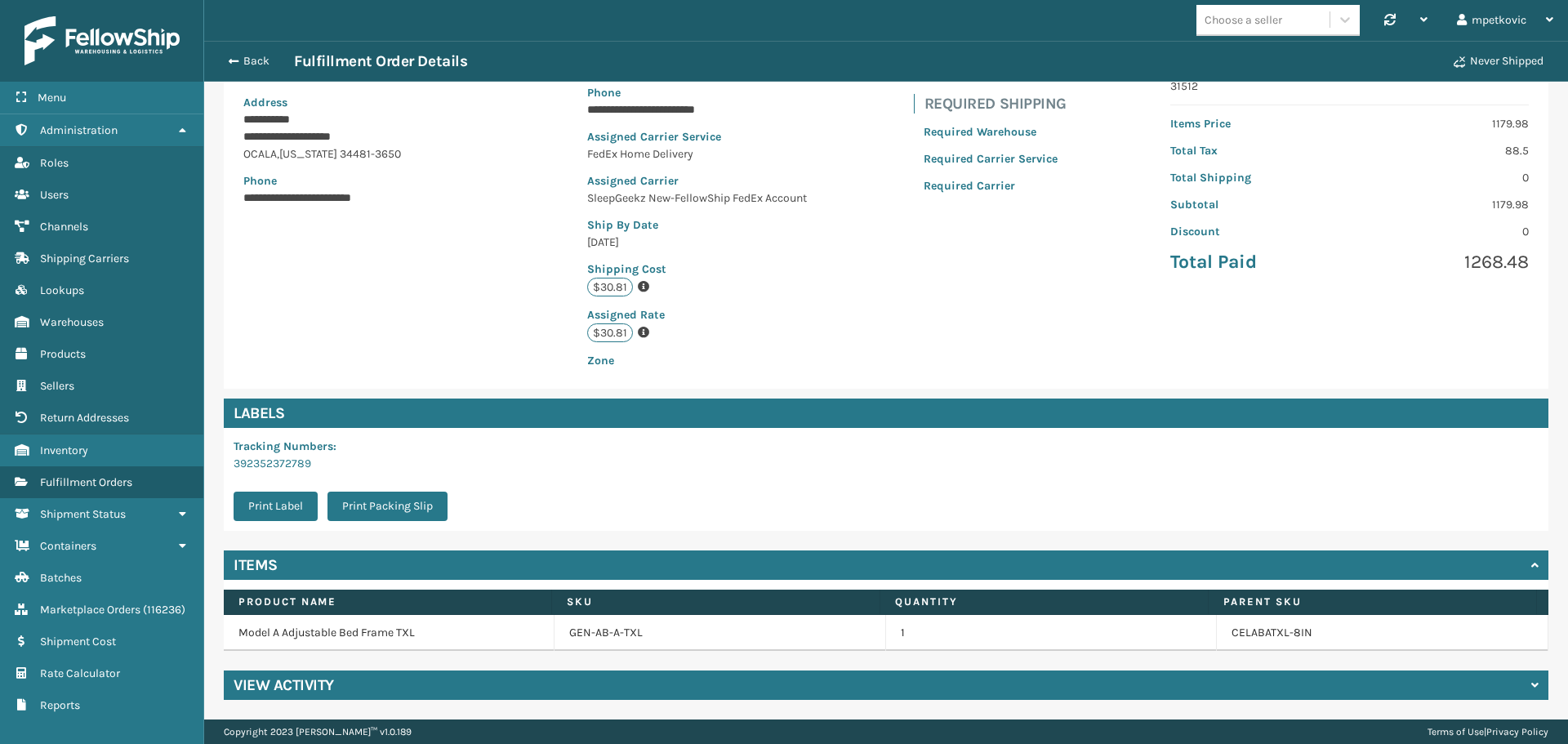
click at [383, 683] on div "View Activity" at bounding box center [886, 685] width 1325 height 30
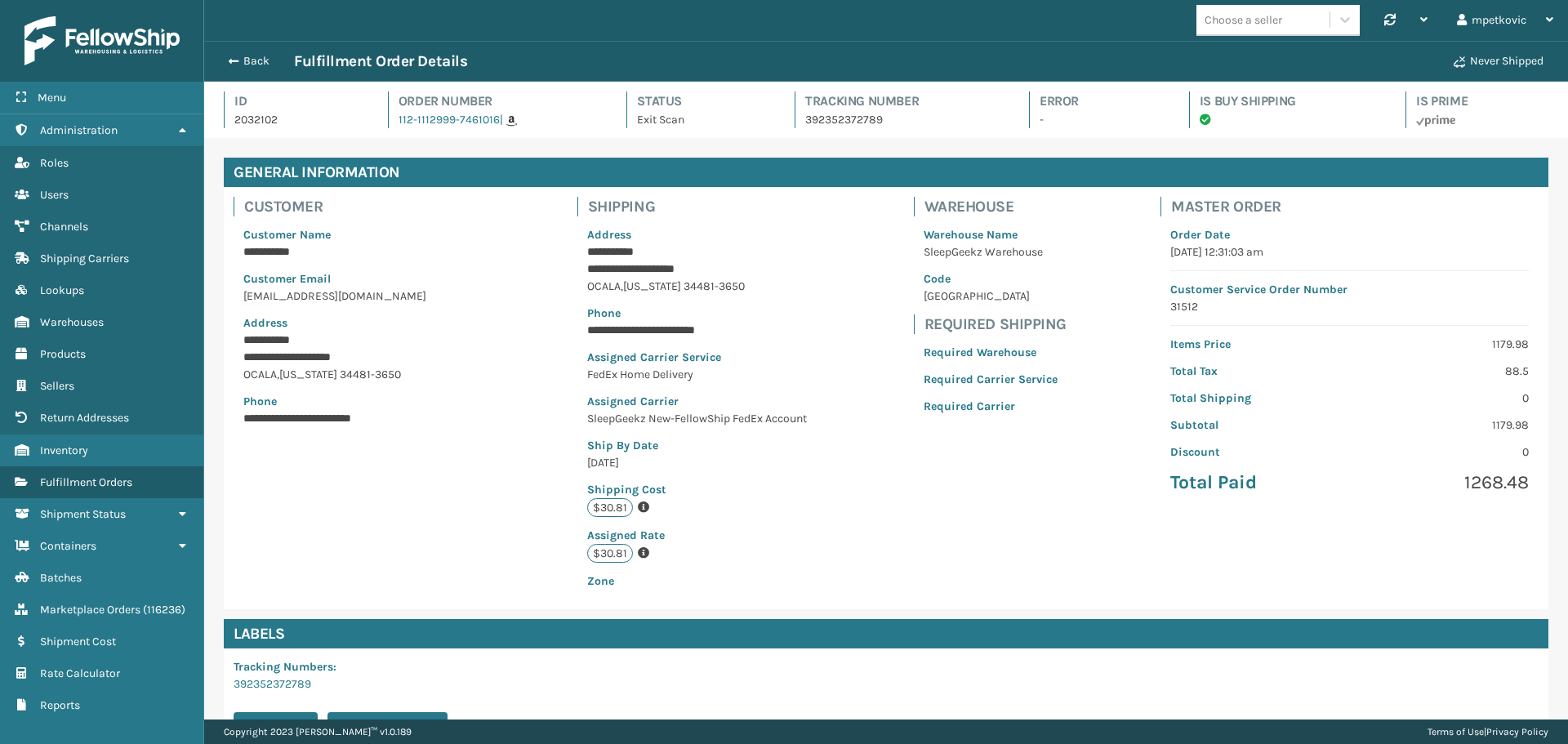
click at [252, 50] on div "Back Fulfillment Order Details Never Shipped" at bounding box center [887, 60] width 1364 height 41
click at [247, 57] on button "Back" at bounding box center [256, 61] width 75 height 14
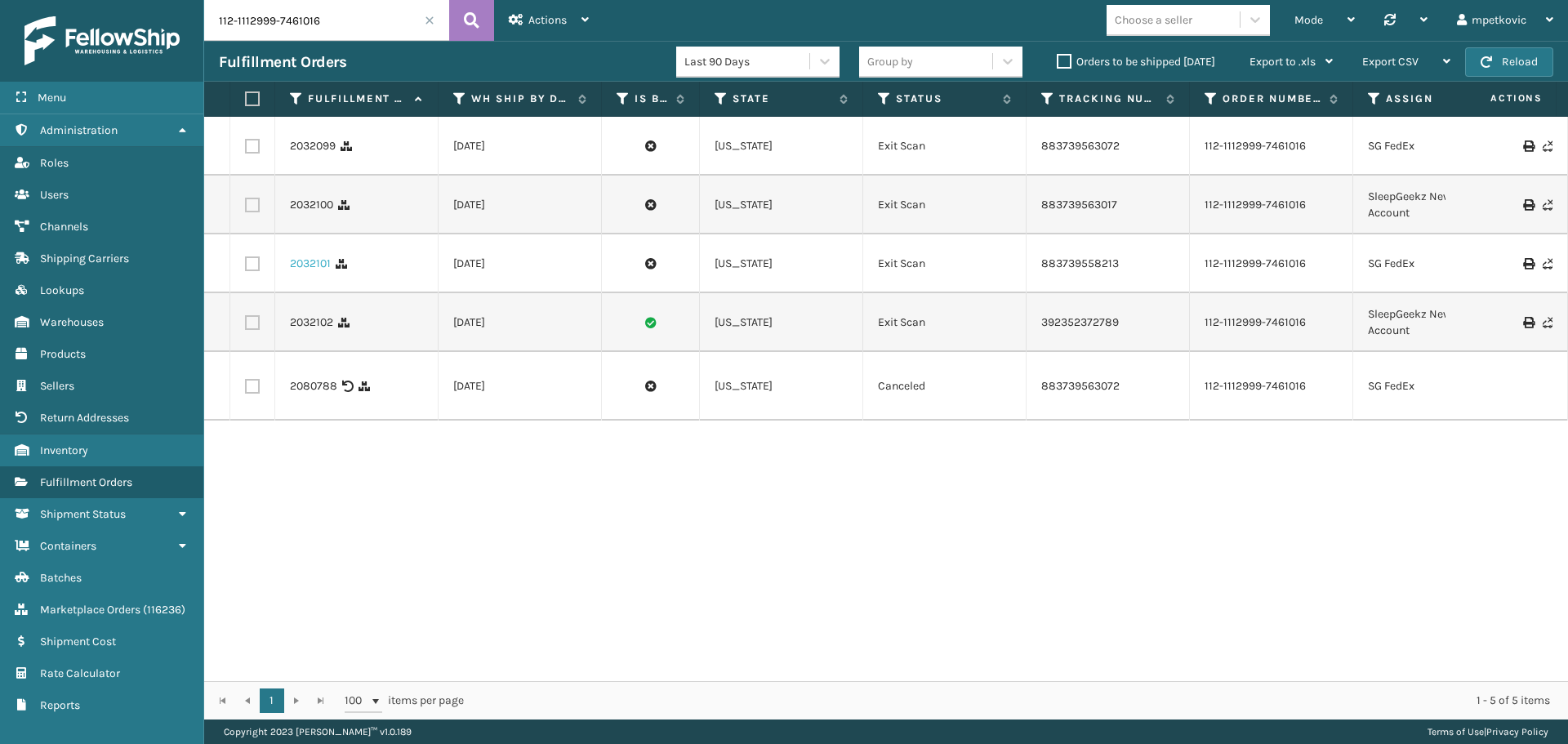
click at [308, 262] on link "2032101" at bounding box center [310, 264] width 41 height 16
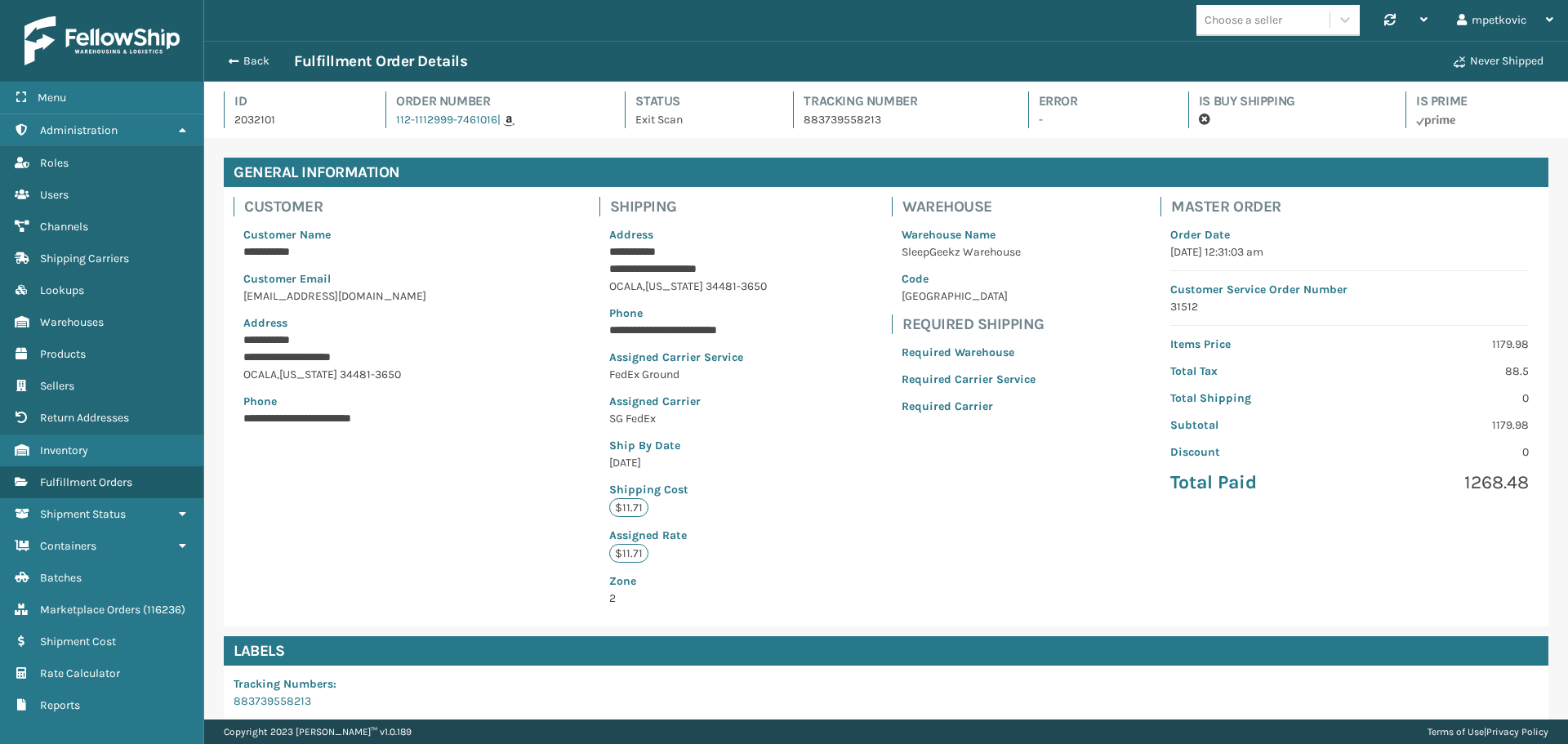
scroll to position [40, 1364]
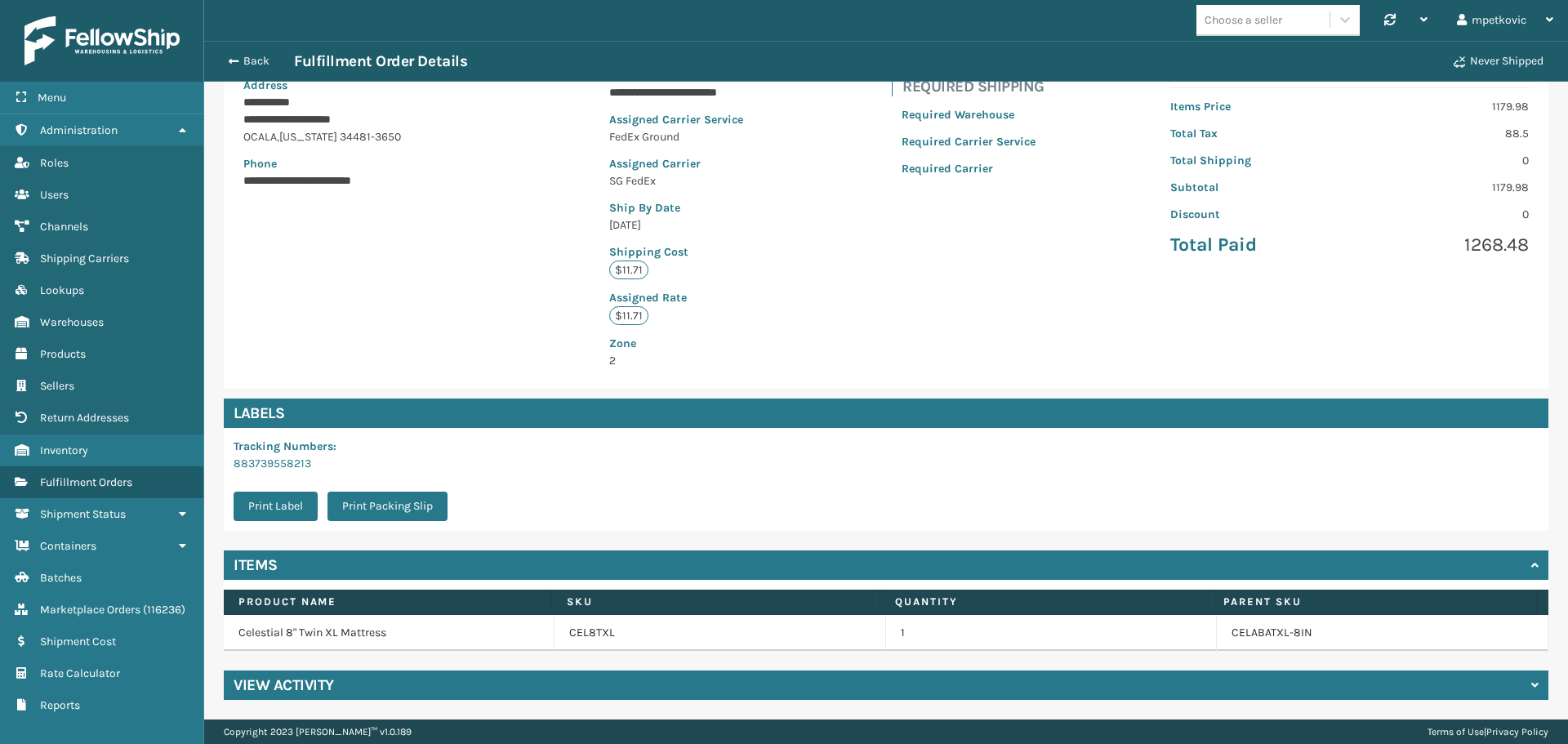
click at [447, 692] on div "View Activity" at bounding box center [886, 685] width 1325 height 30
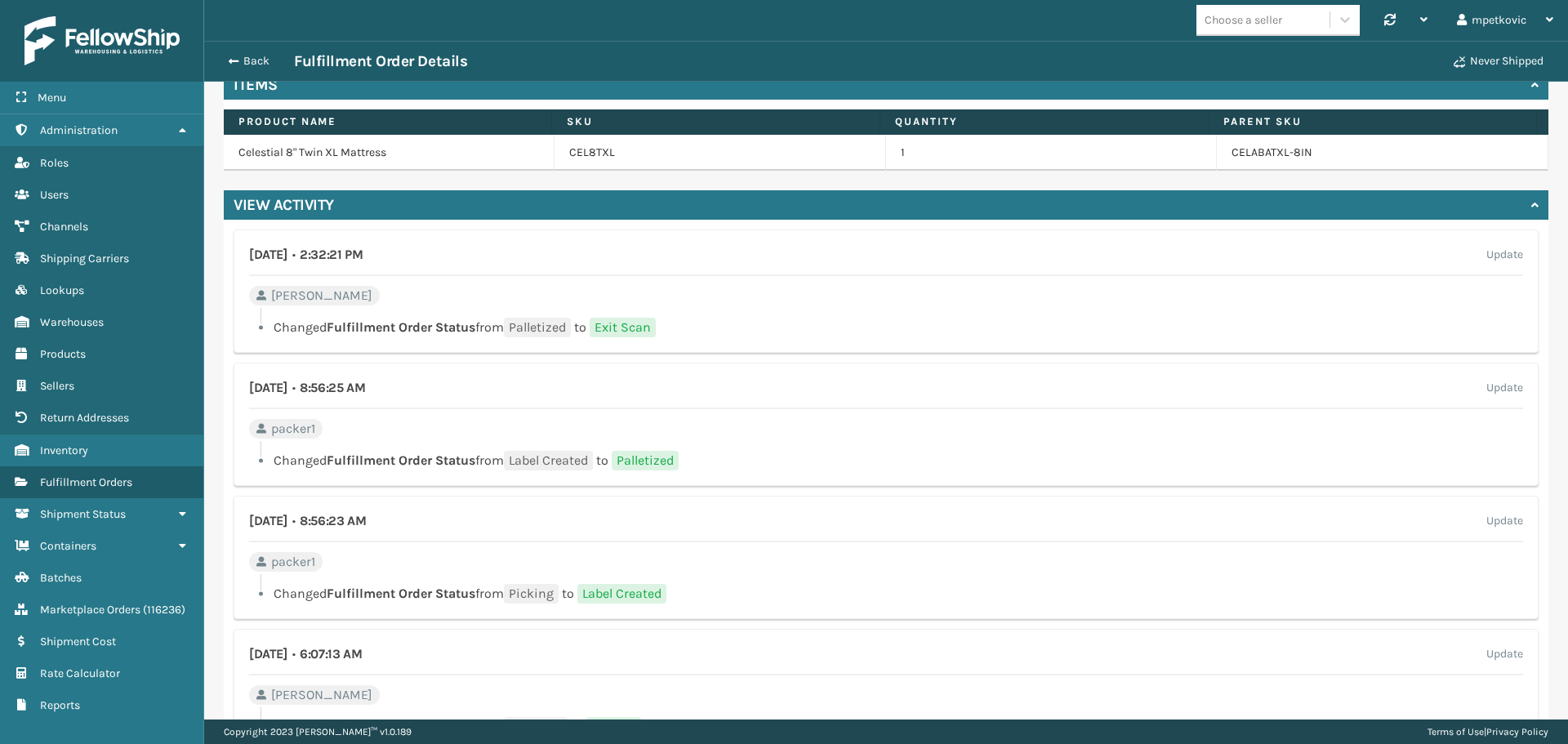
scroll to position [1041, 0]
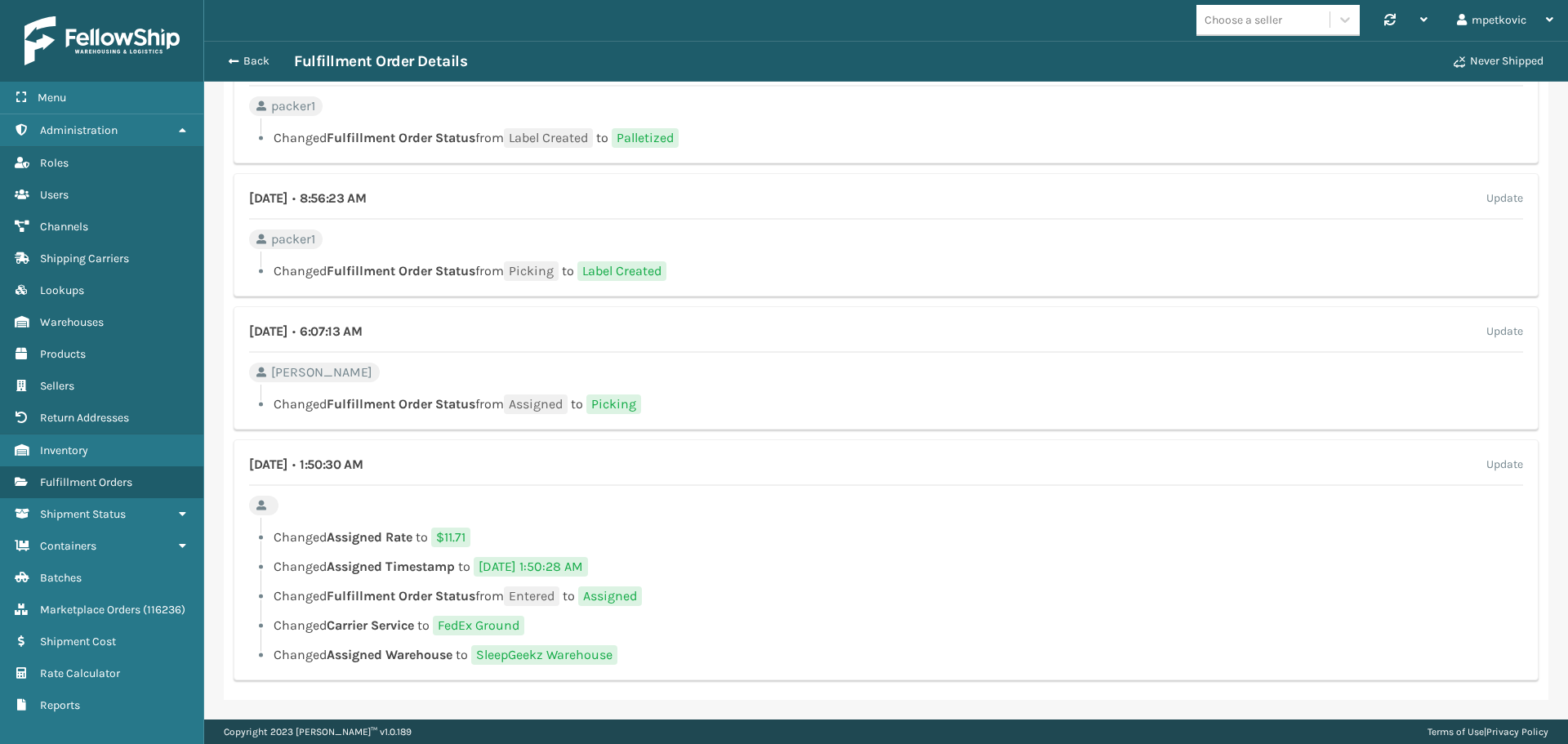
click at [369, 496] on div "[DATE] • 1:50:30 AM Update Changed Assigned Rate to $11.71 Changed Assigned Tim…" at bounding box center [886, 559] width 1305 height 240
click at [352, 501] on div "[DATE] • 1:50:30 AM Update Changed Assigned Rate to $11.71 Changed Assigned Tim…" at bounding box center [886, 559] width 1305 height 240
click at [360, 493] on div "[DATE] • 1:50:30 AM Update Changed Assigned Rate to $11.71 Changed Assigned Tim…" at bounding box center [886, 559] width 1305 height 240
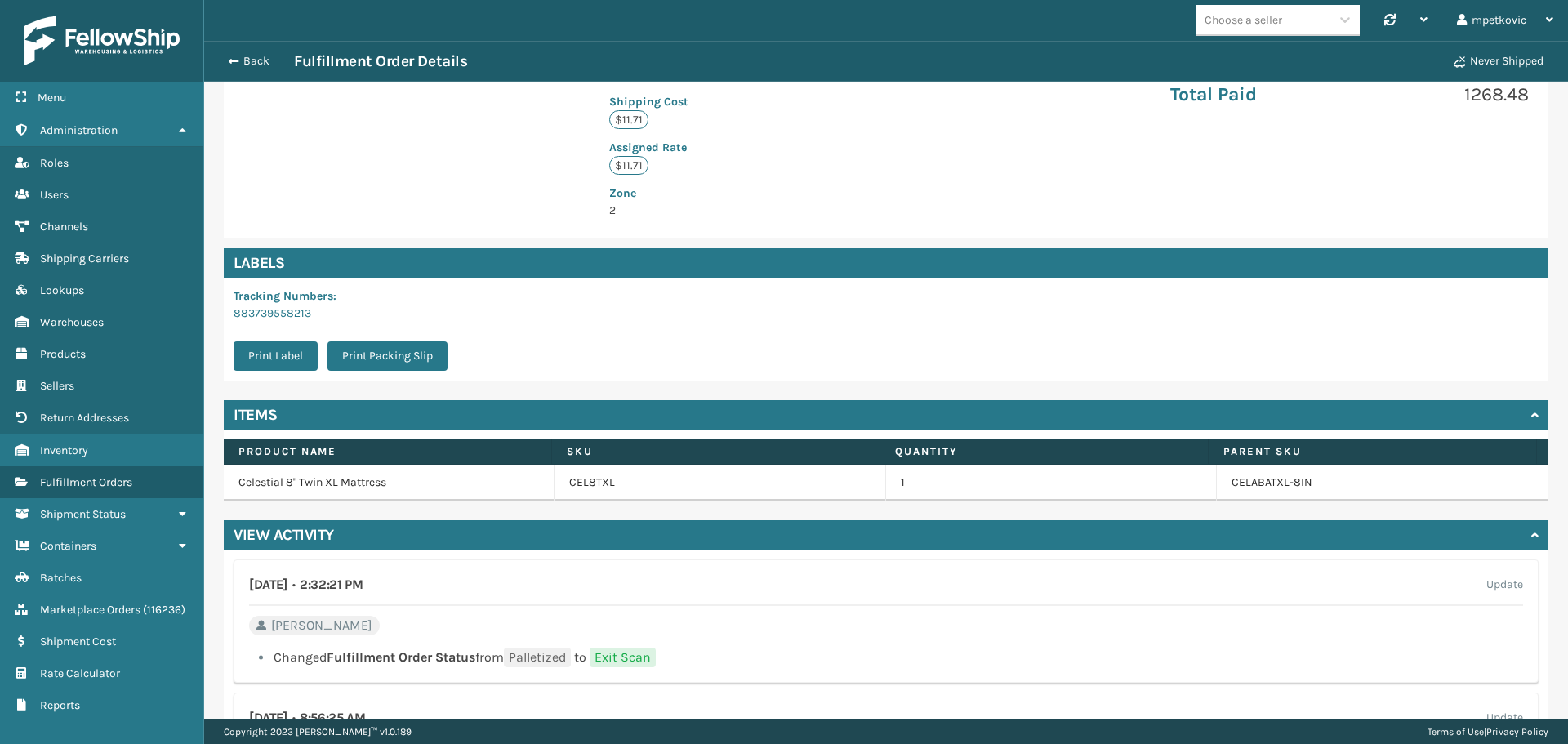
click at [378, 316] on p "883739558213" at bounding box center [345, 313] width 223 height 17
click at [386, 322] on p "883739558213" at bounding box center [345, 313] width 223 height 17
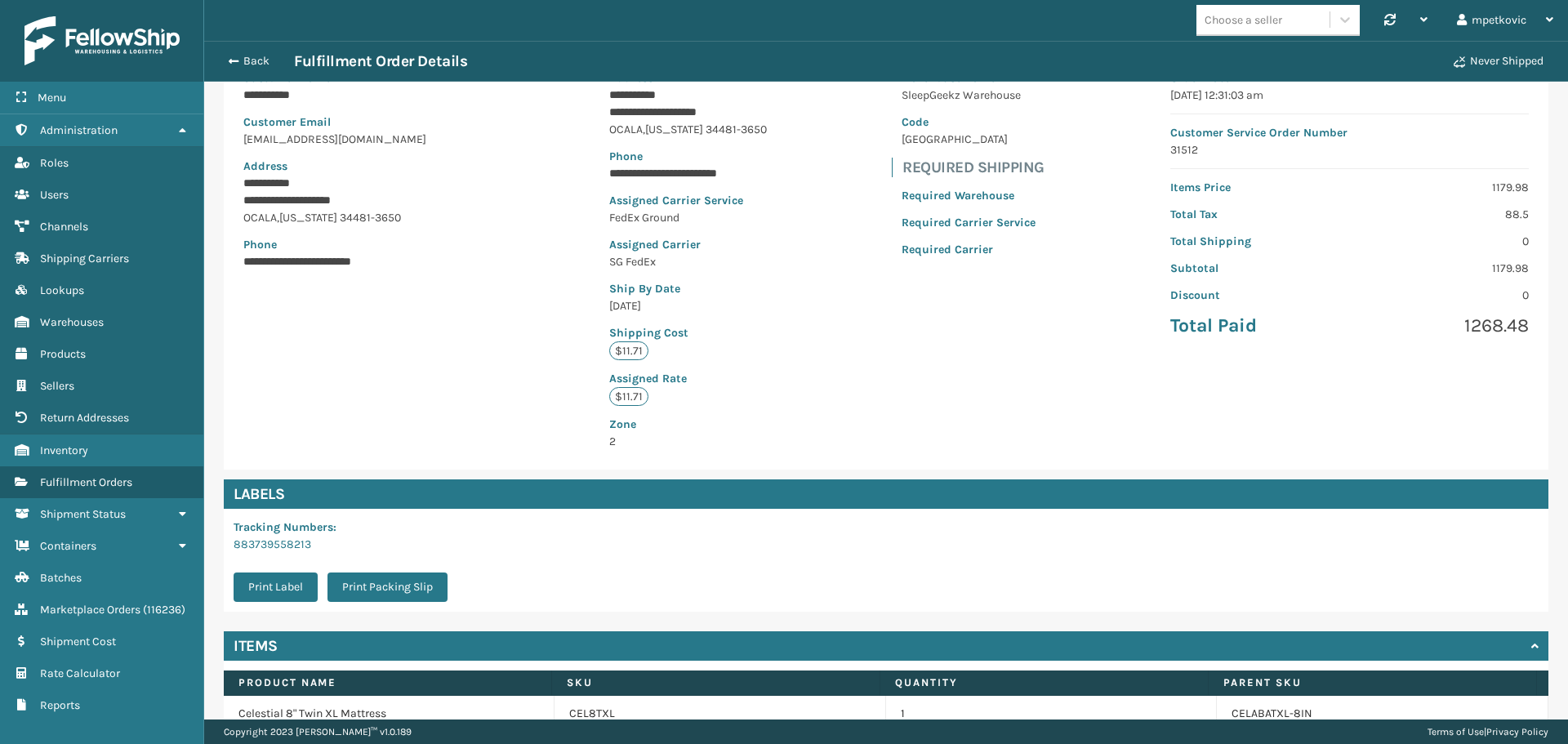
scroll to position [0, 0]
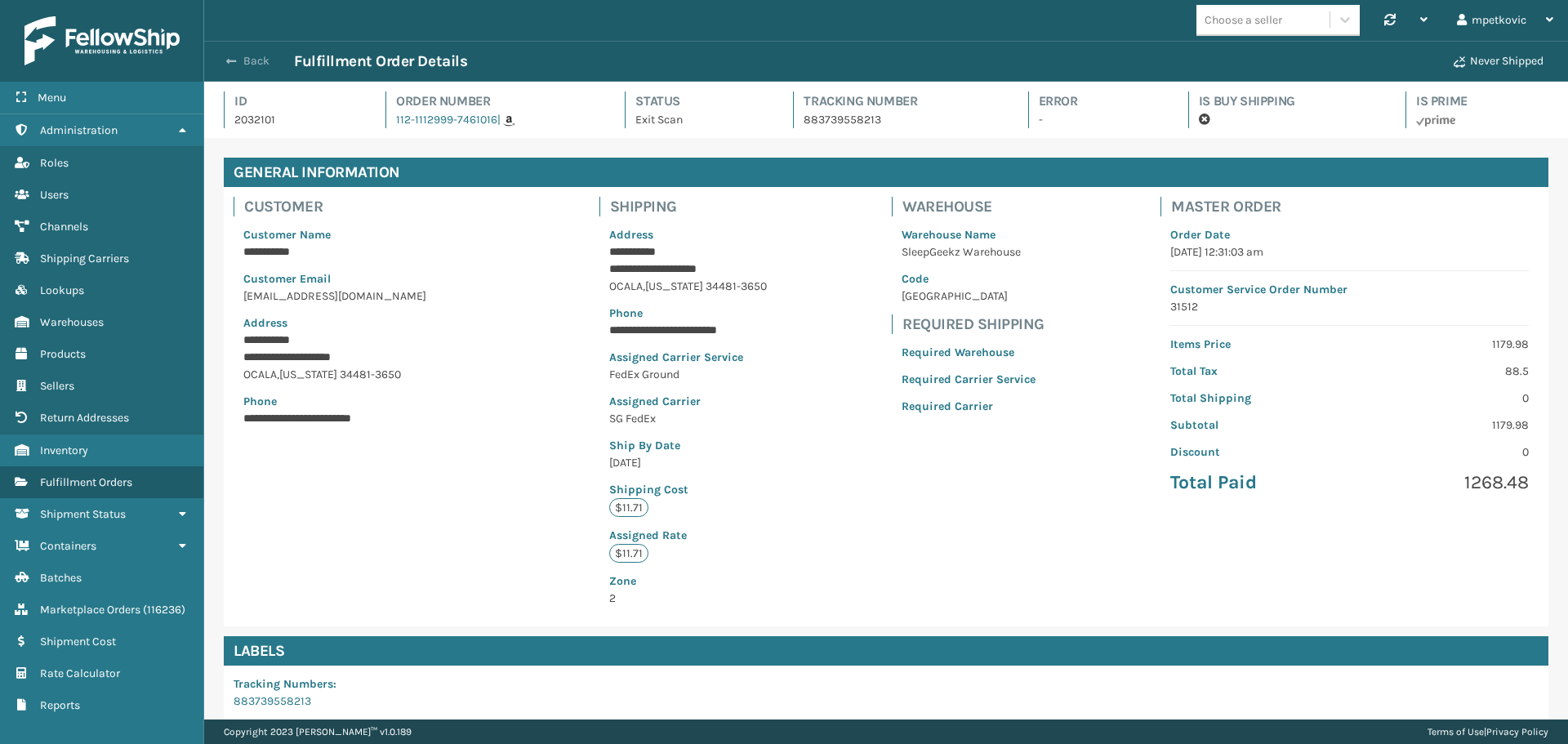
click at [247, 63] on button "Back" at bounding box center [256, 61] width 75 height 14
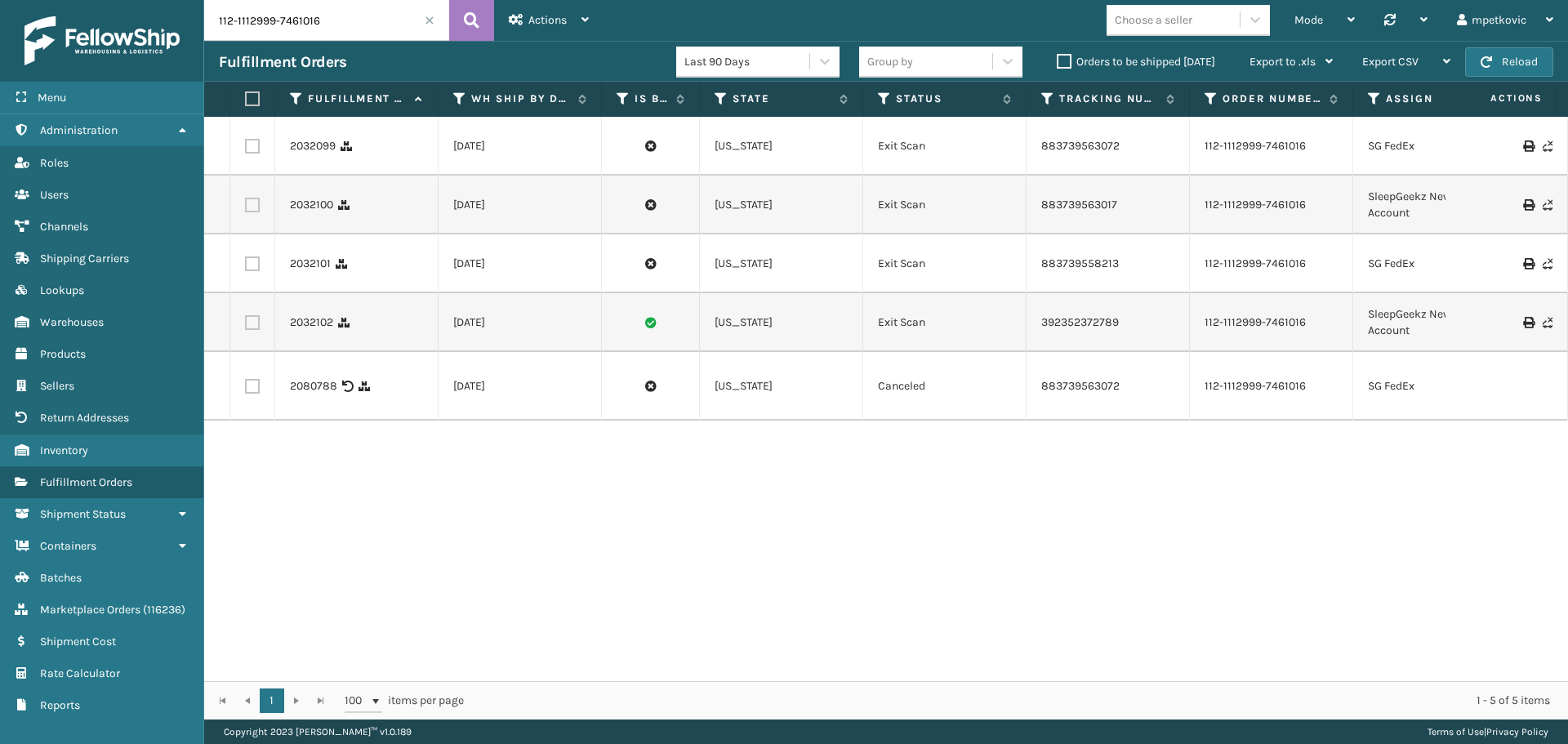
click at [347, 479] on div "2032099 [DATE] [US_STATE] Exit Scan 883739563072 112-1112999-7461016 SG FedEx 1…" at bounding box center [887, 399] width 1364 height 564
drag, startPoint x: 338, startPoint y: 329, endPoint x: 288, endPoint y: 323, distance: 50.4
click at [288, 323] on td "2032102" at bounding box center [356, 322] width 163 height 59
copy link "2032102"
click at [449, 513] on div "2032099 [DATE] [US_STATE] Exit Scan 883739563072 112-1112999-7461016 SG FedEx 1…" at bounding box center [887, 399] width 1364 height 564
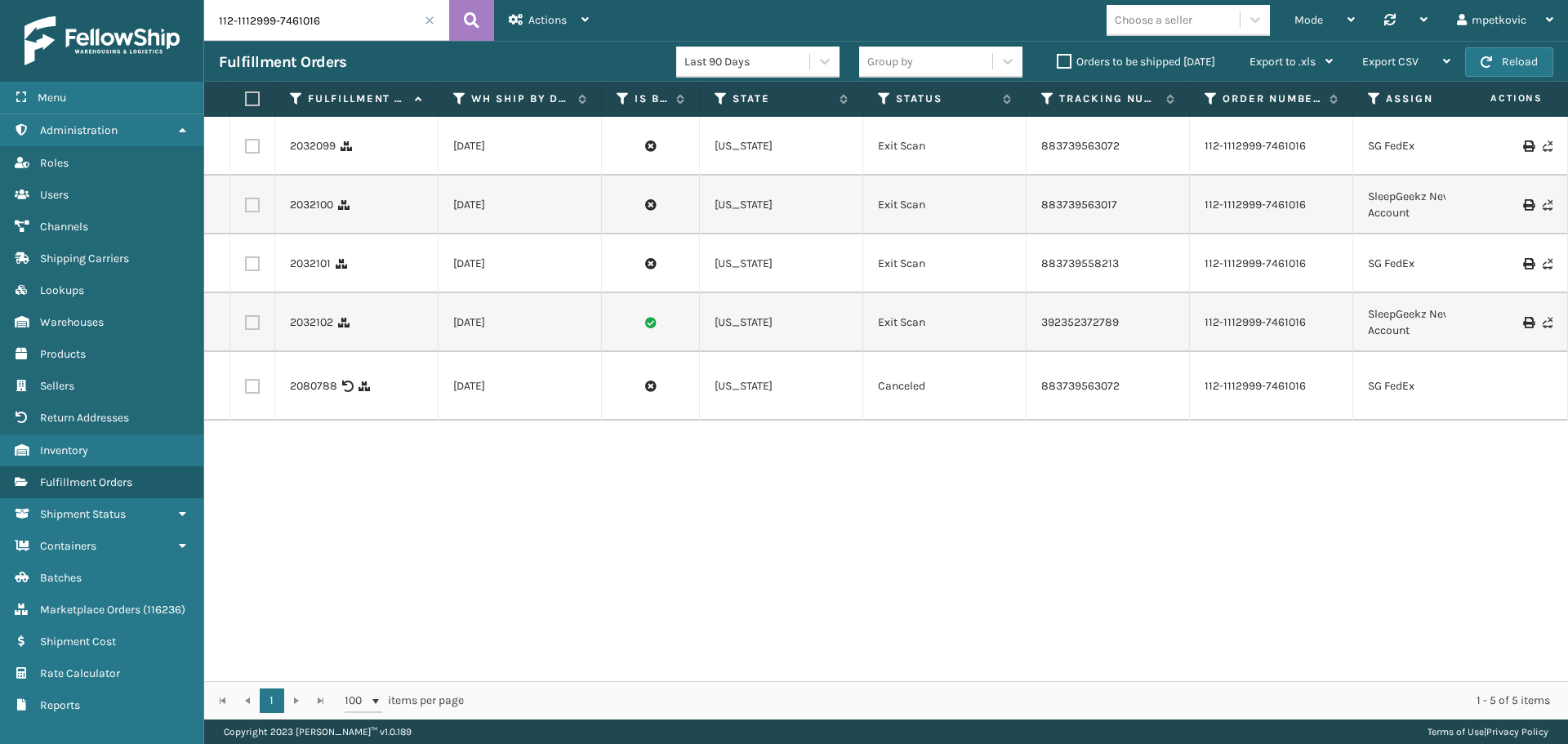
click at [397, 492] on div "2032099 [DATE] [US_STATE] Exit Scan 883739563072 112-1112999-7461016 SG FedEx 1…" at bounding box center [887, 399] width 1364 height 564
click at [383, 513] on div "2032099 [DATE] [US_STATE] Exit Scan 883739563072 112-1112999-7461016 SG FedEx 1…" at bounding box center [887, 399] width 1364 height 564
drag, startPoint x: 416, startPoint y: 523, endPoint x: 405, endPoint y: 502, distance: 23.7
click at [415, 522] on div "2032099 [DATE] [US_STATE] Exit Scan 883739563072 112-1112999-7461016 SG FedEx 1…" at bounding box center [887, 399] width 1364 height 564
click at [329, 455] on div "2032099 [DATE] [US_STATE] Exit Scan 883739563072 112-1112999-7461016 SG FedEx 1…" at bounding box center [887, 399] width 1364 height 564
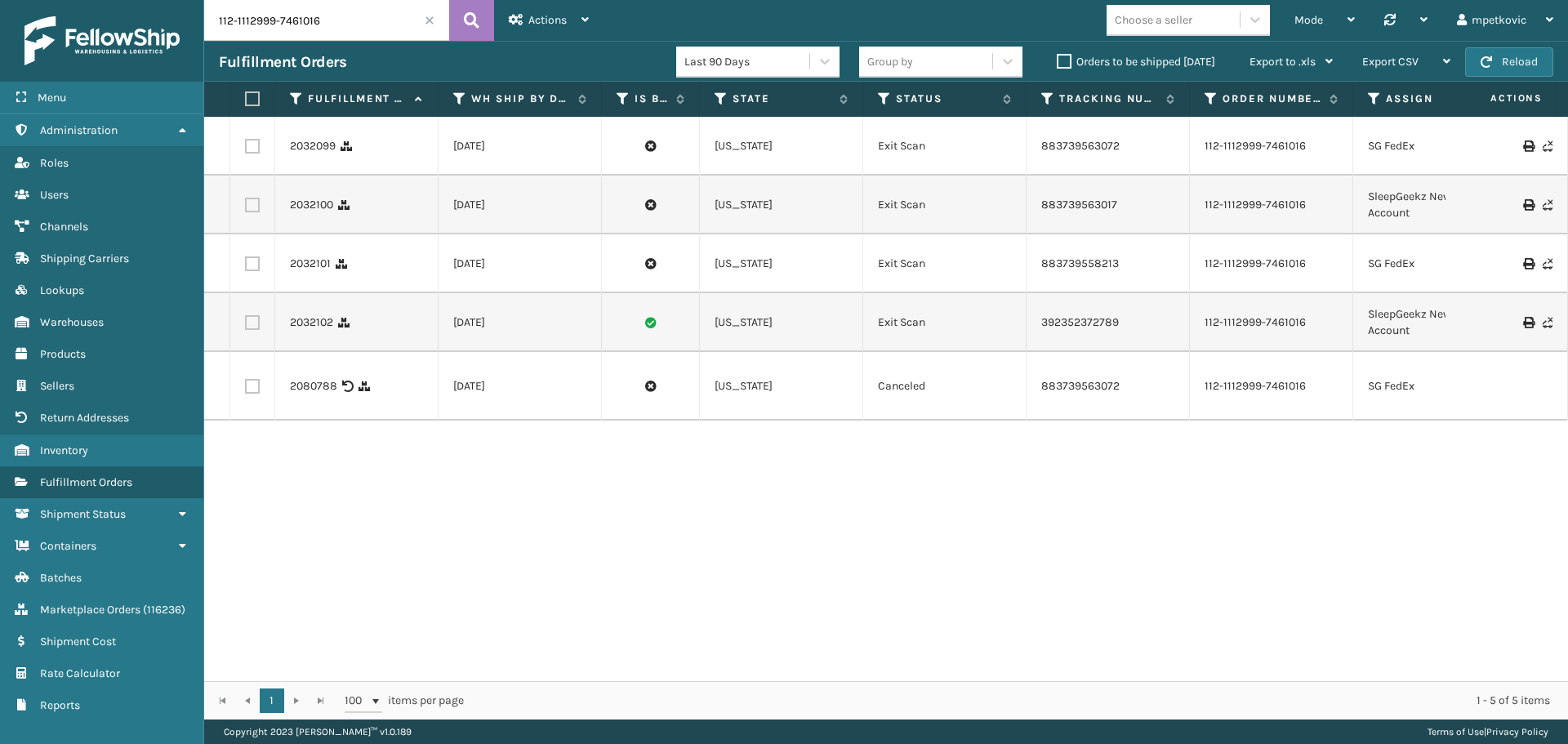
click at [318, 463] on div "2032099 [DATE] [US_STATE] Exit Scan 883739563072 112-1112999-7461016 SG FedEx 1…" at bounding box center [887, 399] width 1364 height 564
click at [324, 449] on div "2032099 [DATE] [US_STATE] Exit Scan 883739563072 112-1112999-7461016 SG FedEx 1…" at bounding box center [887, 399] width 1364 height 564
click at [322, 444] on div "2032099 [DATE] [US_STATE] Exit Scan 883739563072 112-1112999-7461016 SG FedEx 1…" at bounding box center [887, 399] width 1364 height 564
click at [327, 440] on div "2032099 [DATE] [US_STATE] Exit Scan 883739563072 112-1112999-7461016 SG FedEx 1…" at bounding box center [887, 399] width 1364 height 564
drag, startPoint x: 337, startPoint y: 331, endPoint x: 281, endPoint y: 329, distance: 56.0
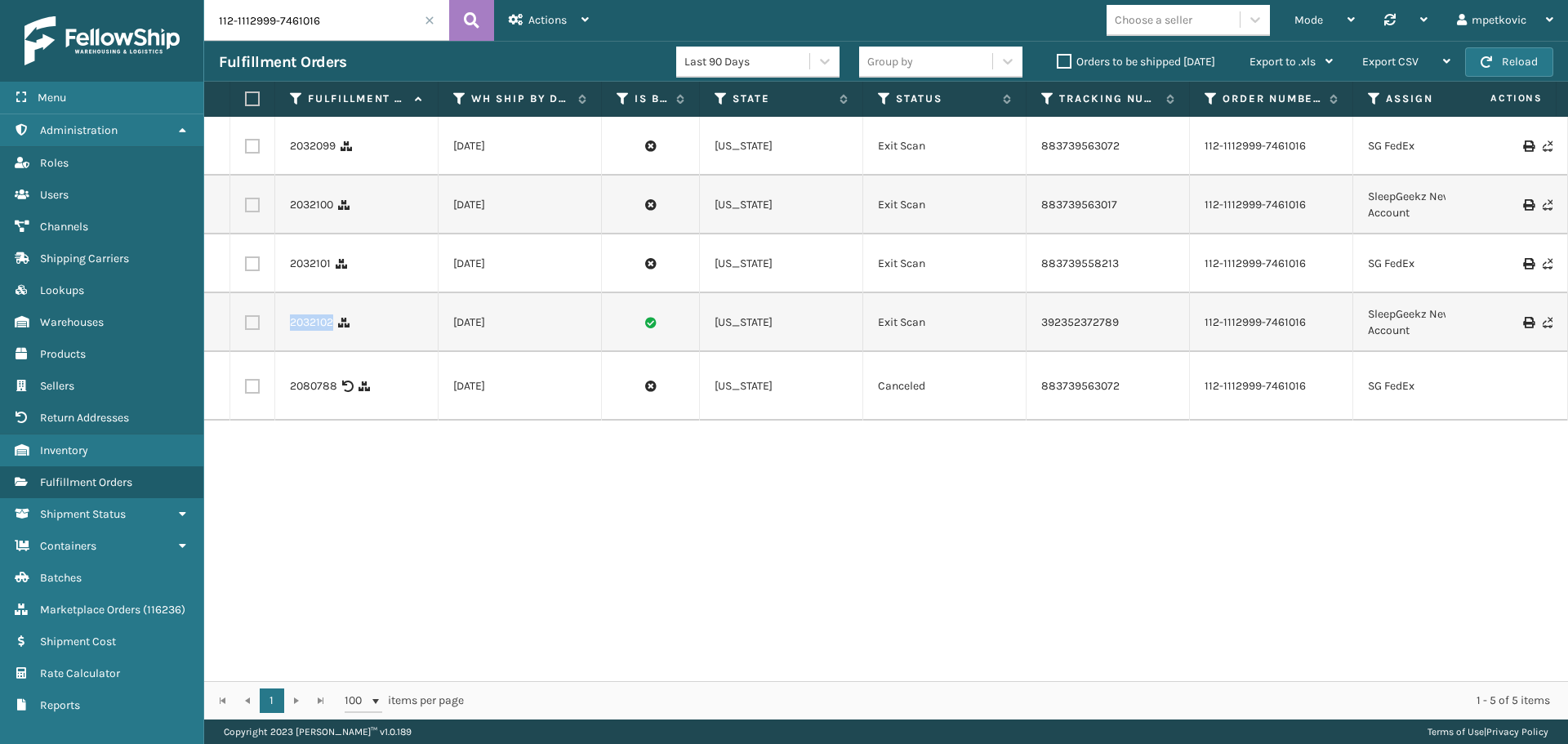
click at [281, 329] on td "2032102" at bounding box center [356, 322] width 163 height 59
click at [360, 205] on div "2032100" at bounding box center [357, 204] width 133 height 16
drag, startPoint x: 334, startPoint y: 209, endPoint x: 305, endPoint y: 222, distance: 31.8
click at [305, 222] on td "2032100" at bounding box center [356, 204] width 163 height 59
click at [337, 222] on td "2032100" at bounding box center [356, 204] width 163 height 59
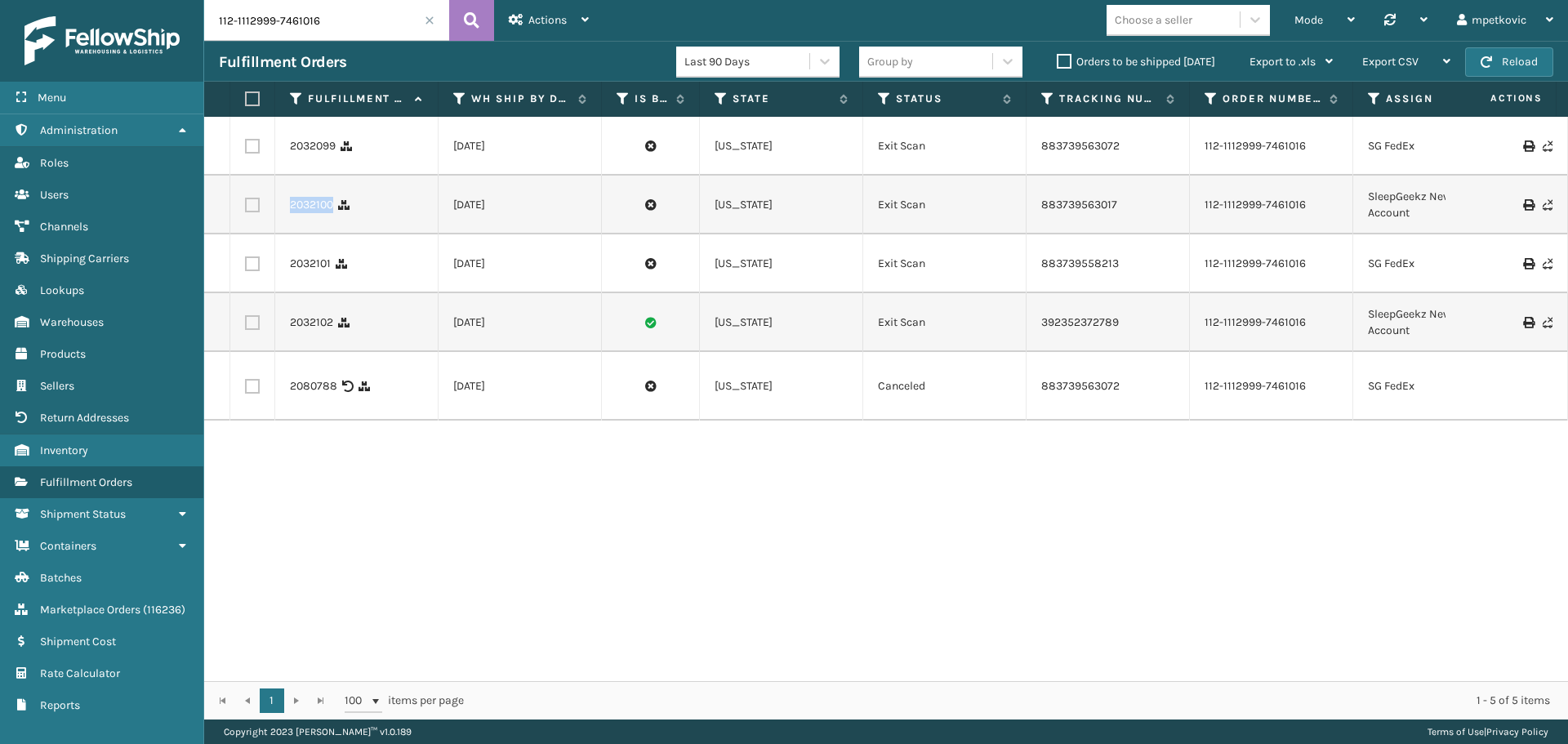
drag, startPoint x: 338, startPoint y: 216, endPoint x: 284, endPoint y: 213, distance: 54.1
click at [284, 213] on td "2032100" at bounding box center [356, 204] width 163 height 59
copy link "2032100"
click at [304, 202] on link "2032100" at bounding box center [312, 204] width 43 height 16
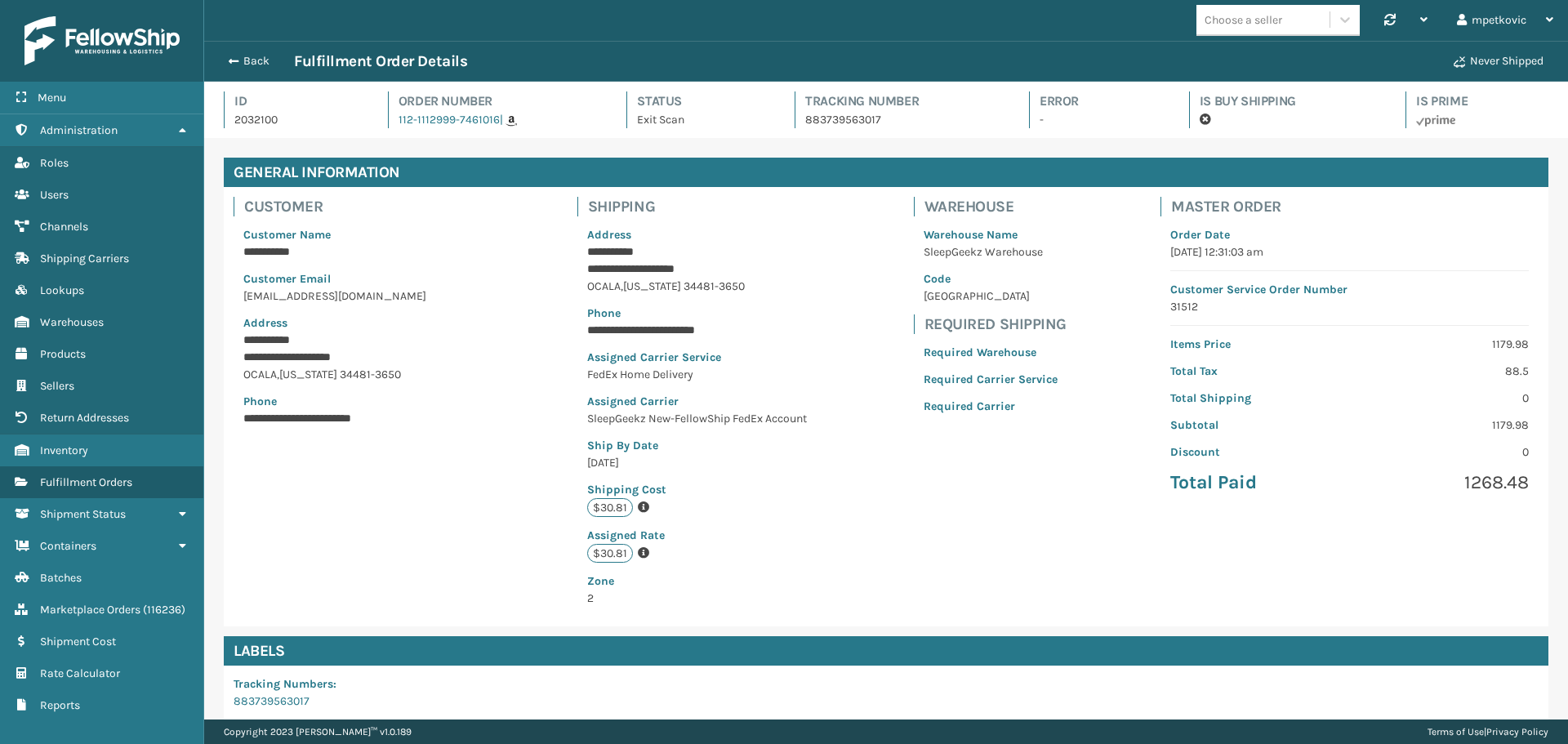
scroll to position [40, 1364]
click at [488, 454] on div "**********" at bounding box center [886, 407] width 1325 height 440
click at [520, 398] on div "**********" at bounding box center [886, 407] width 1325 height 440
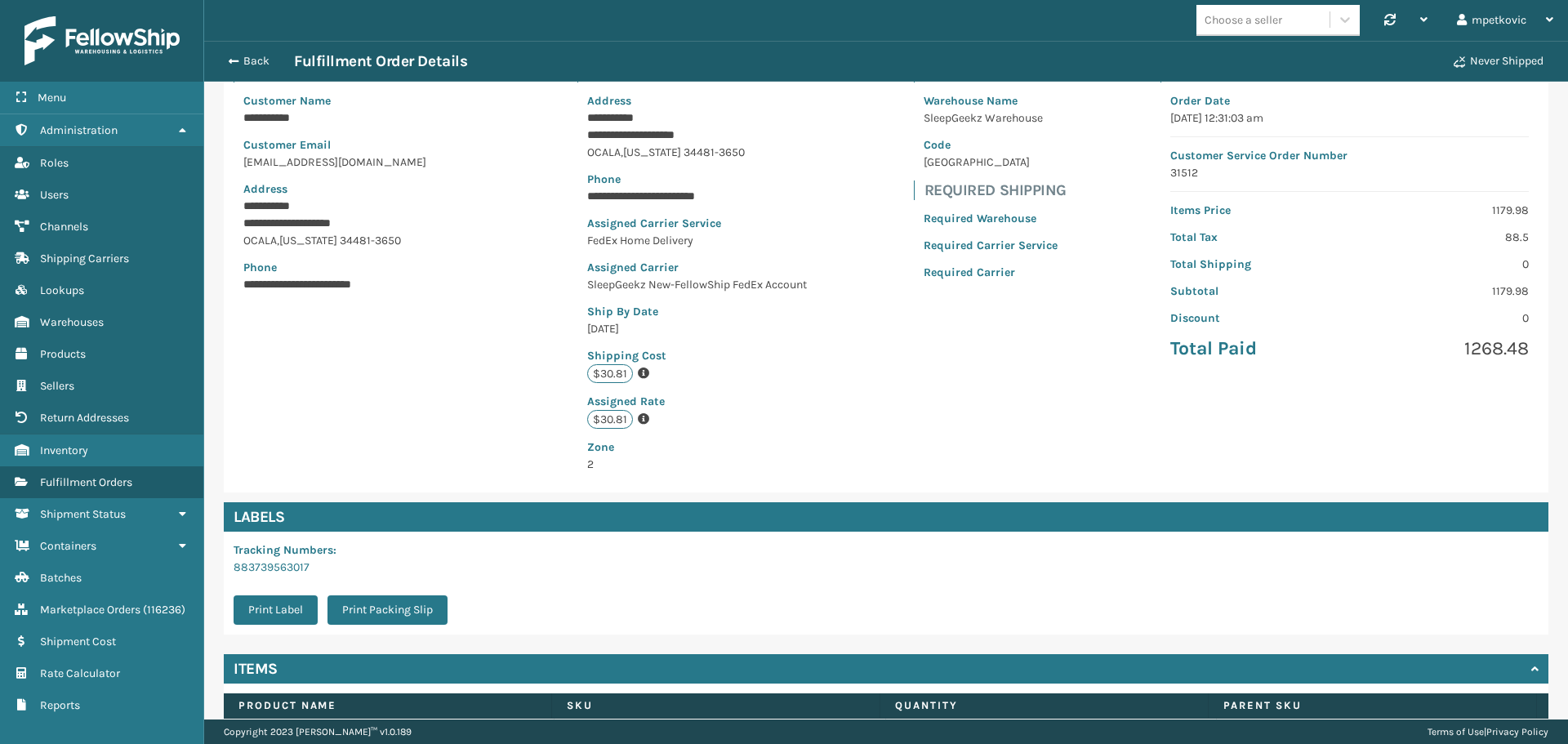
scroll to position [239, 0]
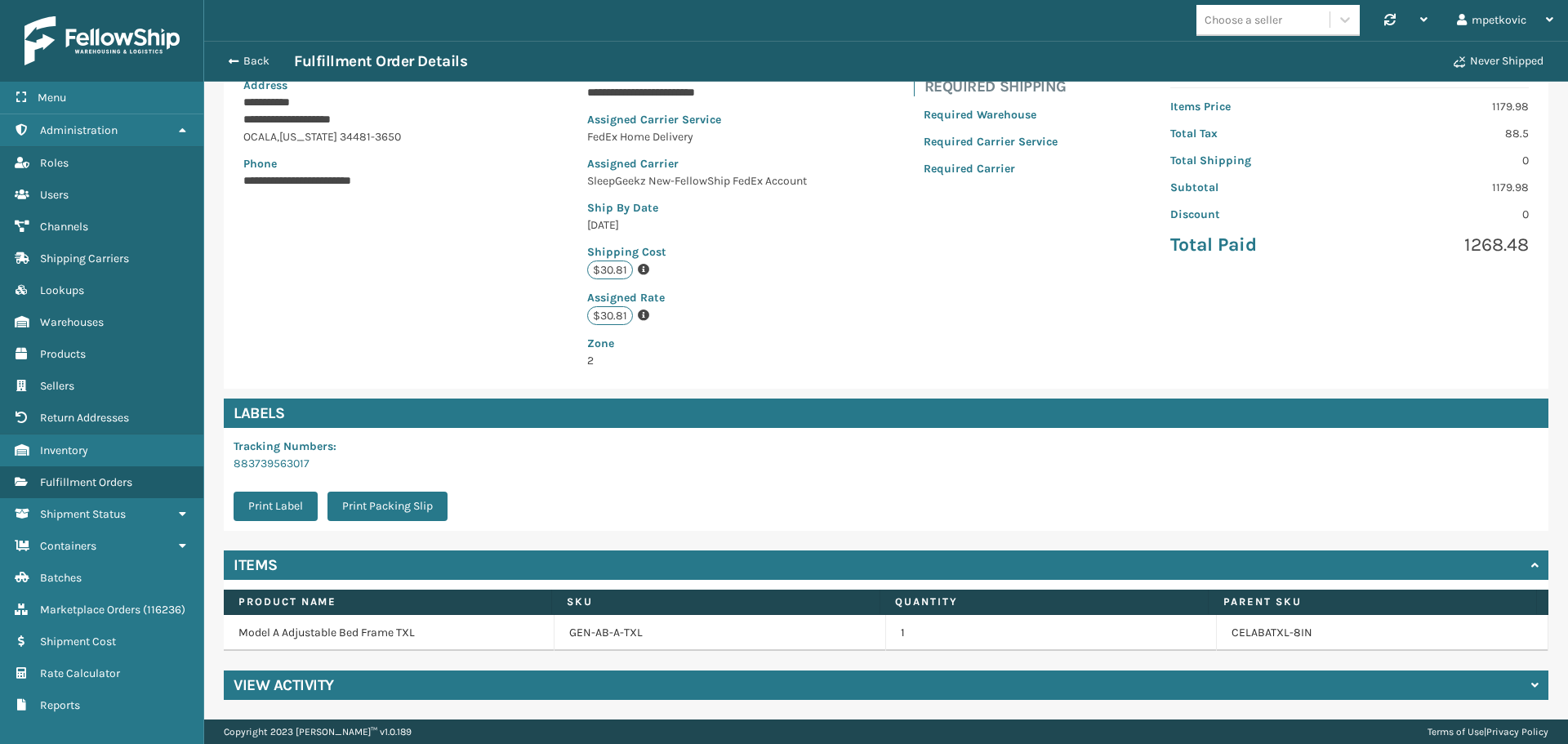
click at [526, 343] on div "**********" at bounding box center [886, 169] width 1325 height 440
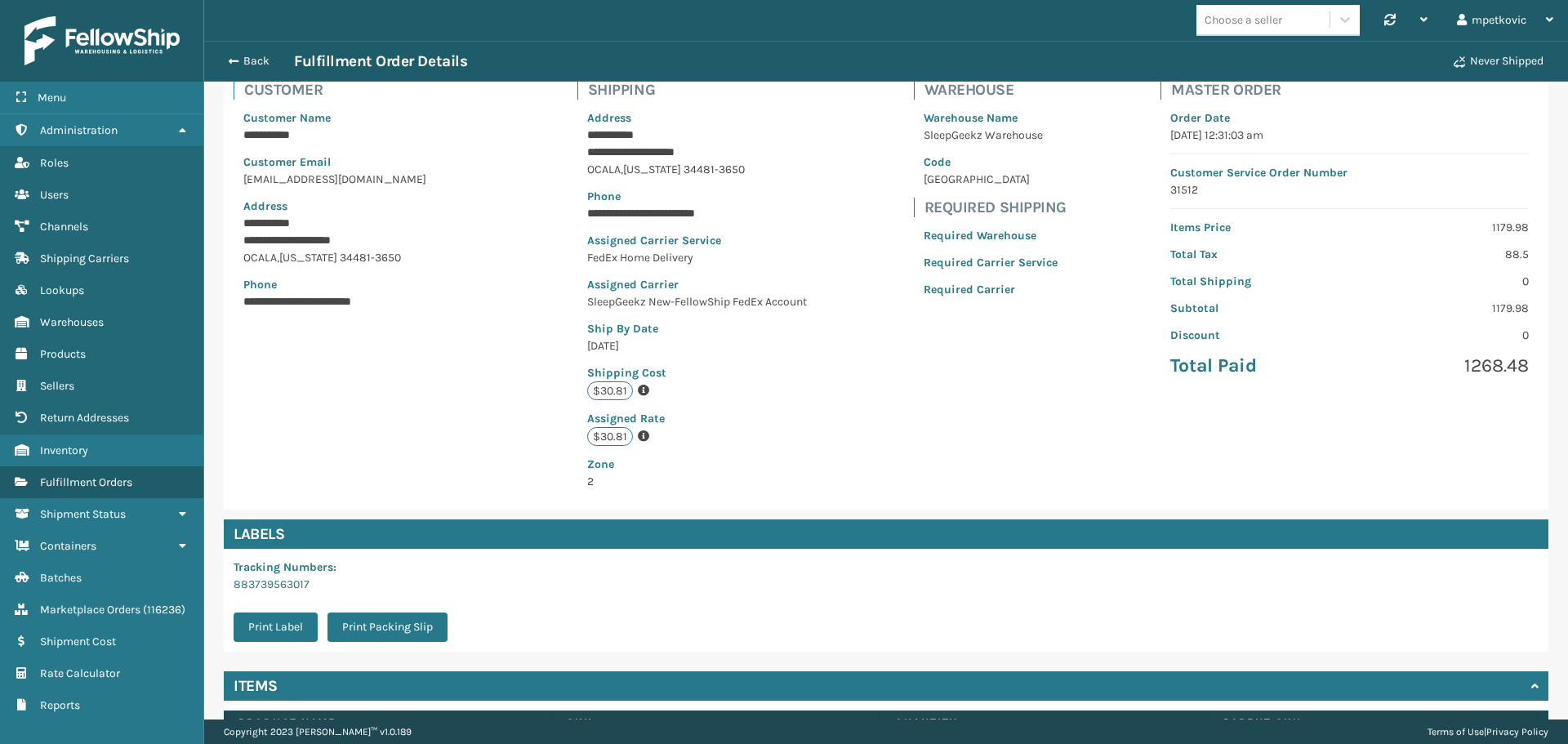
scroll to position [0, 0]
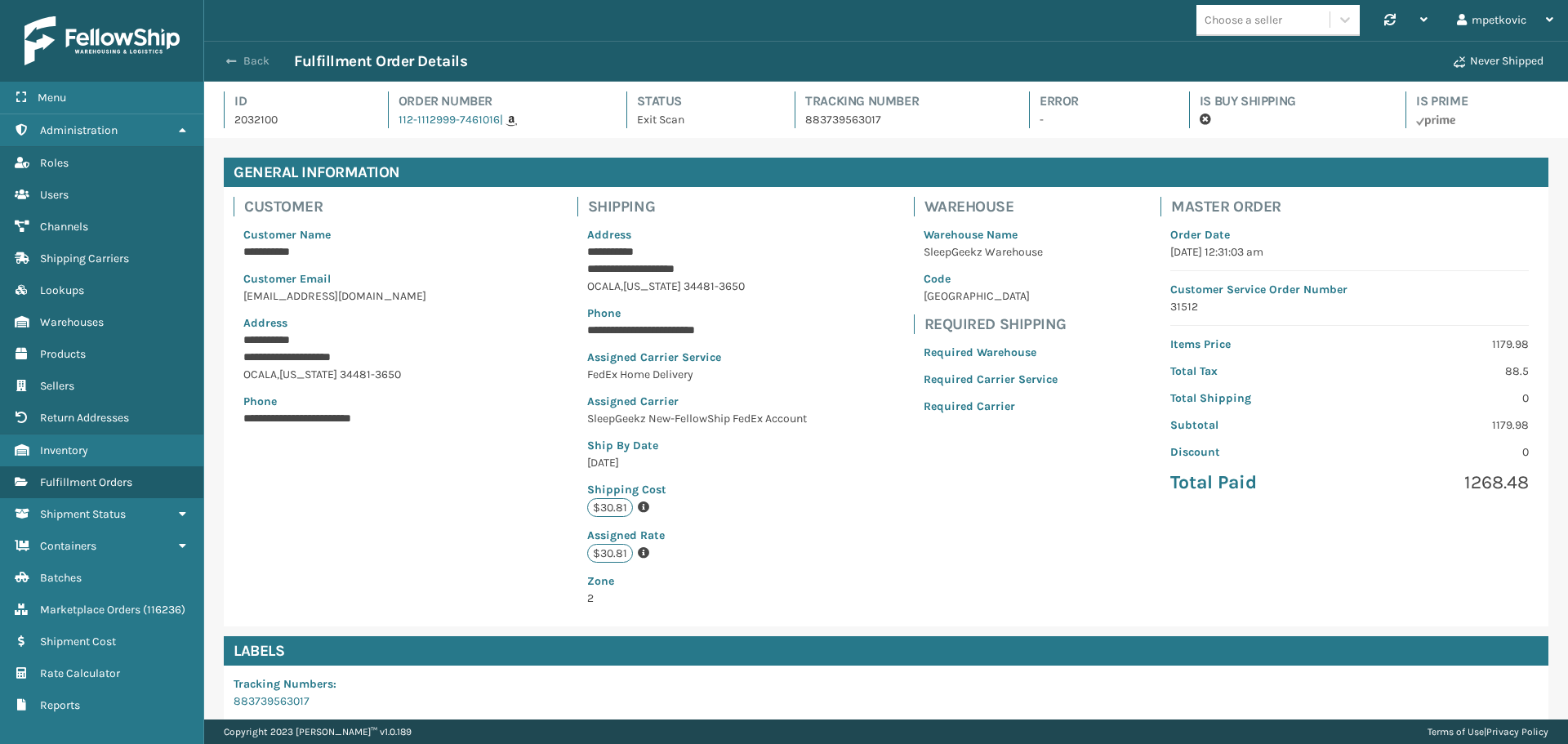
click at [251, 61] on button "Back" at bounding box center [256, 61] width 75 height 14
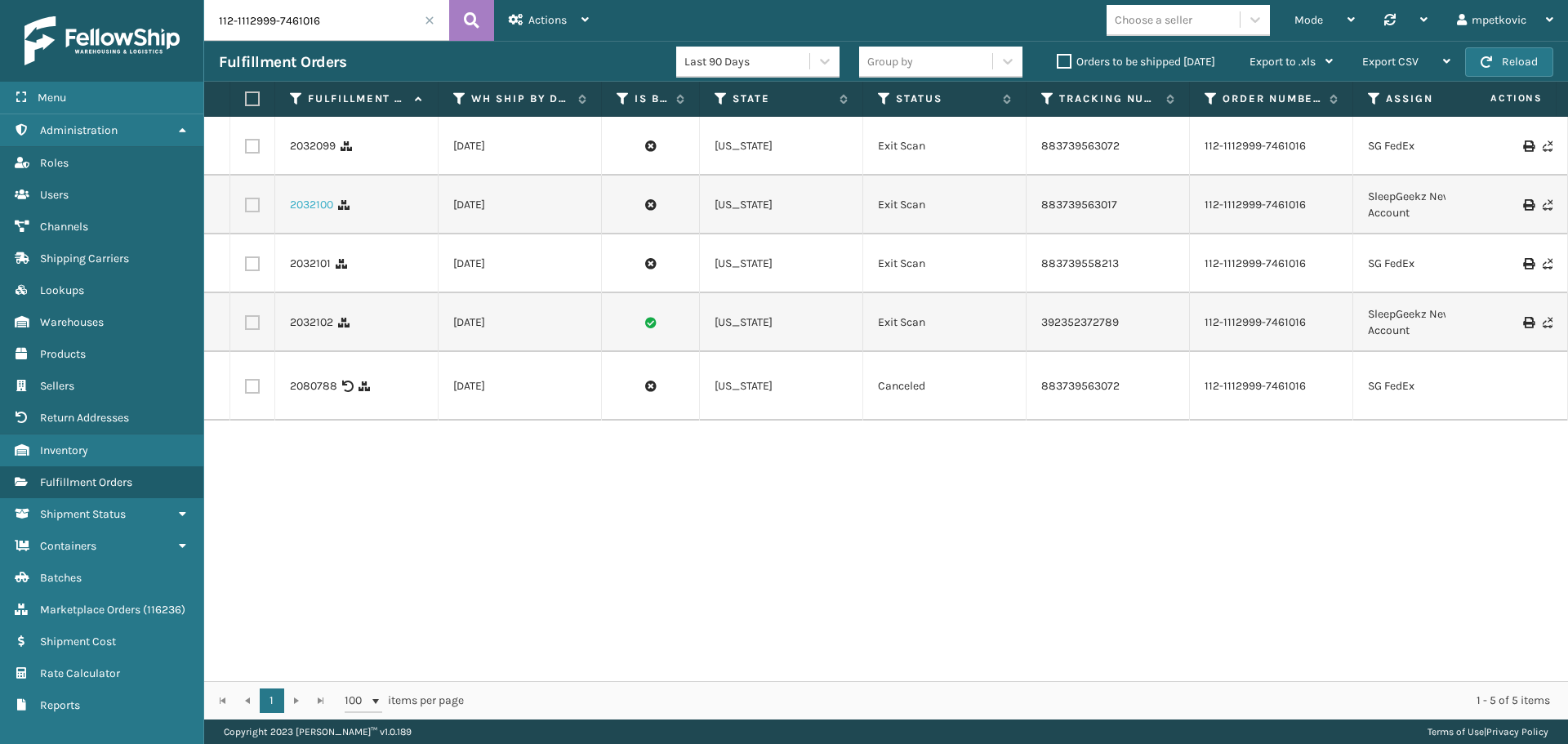
click at [311, 205] on link "2032100" at bounding box center [312, 204] width 43 height 16
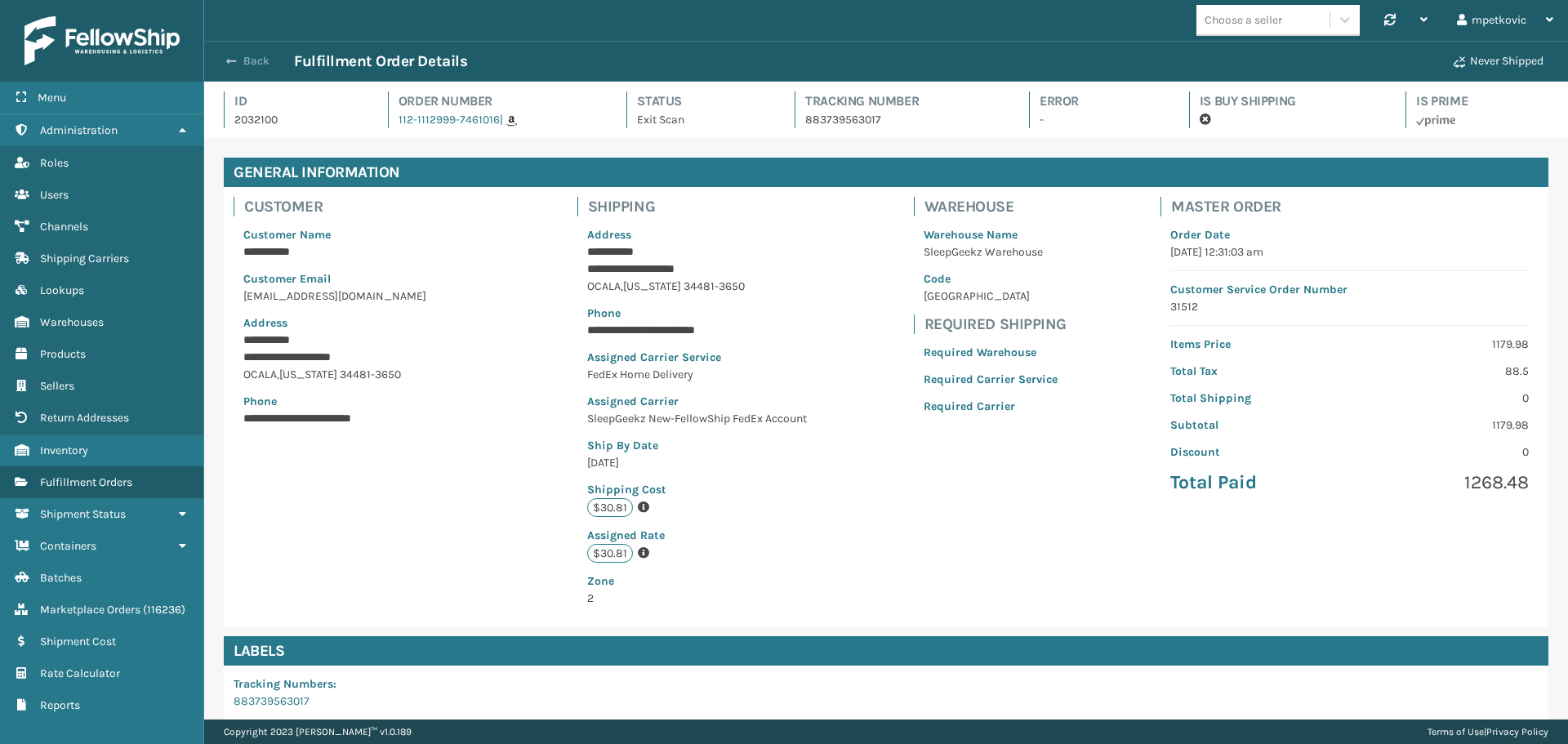
click at [248, 60] on button "Back" at bounding box center [256, 61] width 75 height 14
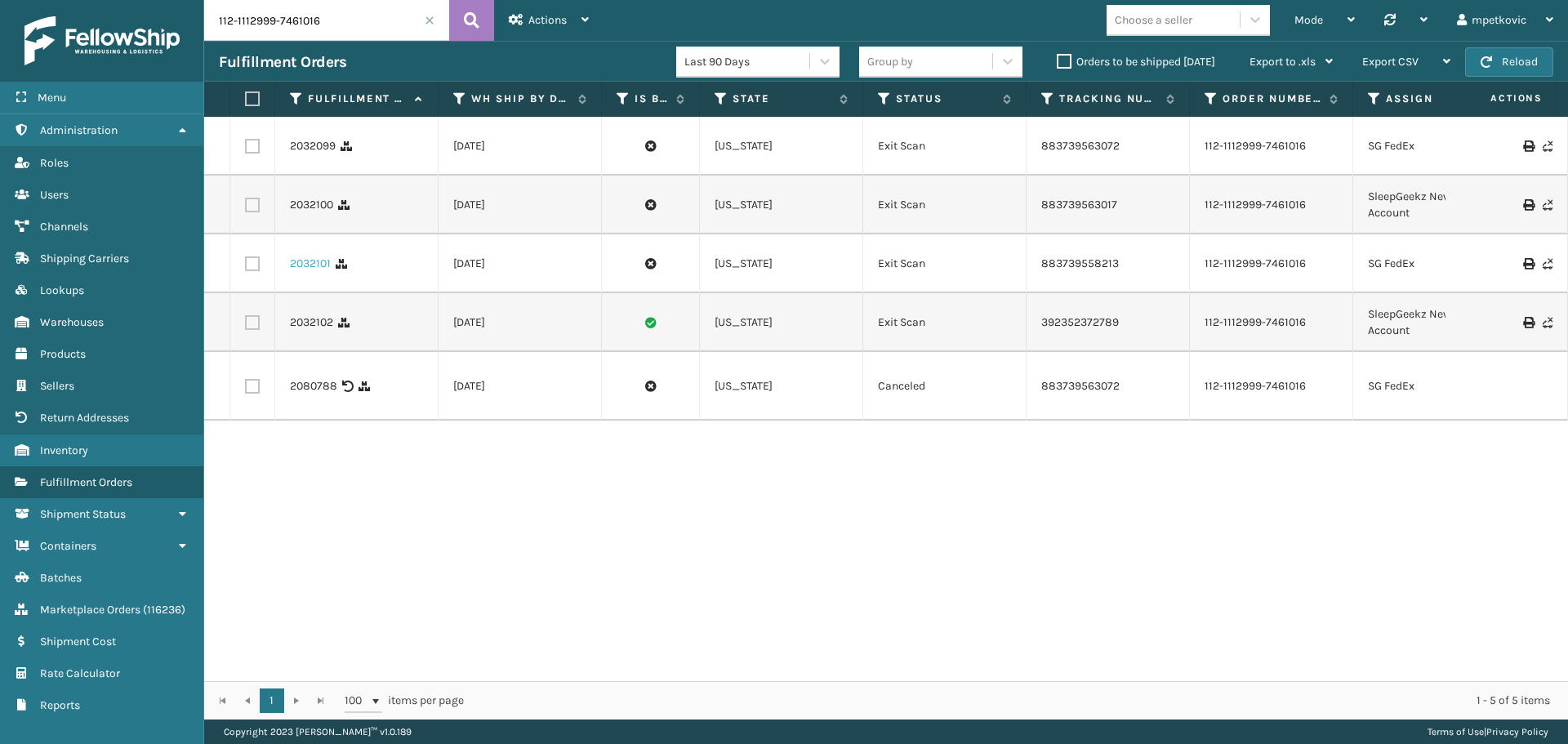
click at [309, 260] on link "2032101" at bounding box center [310, 264] width 41 height 16
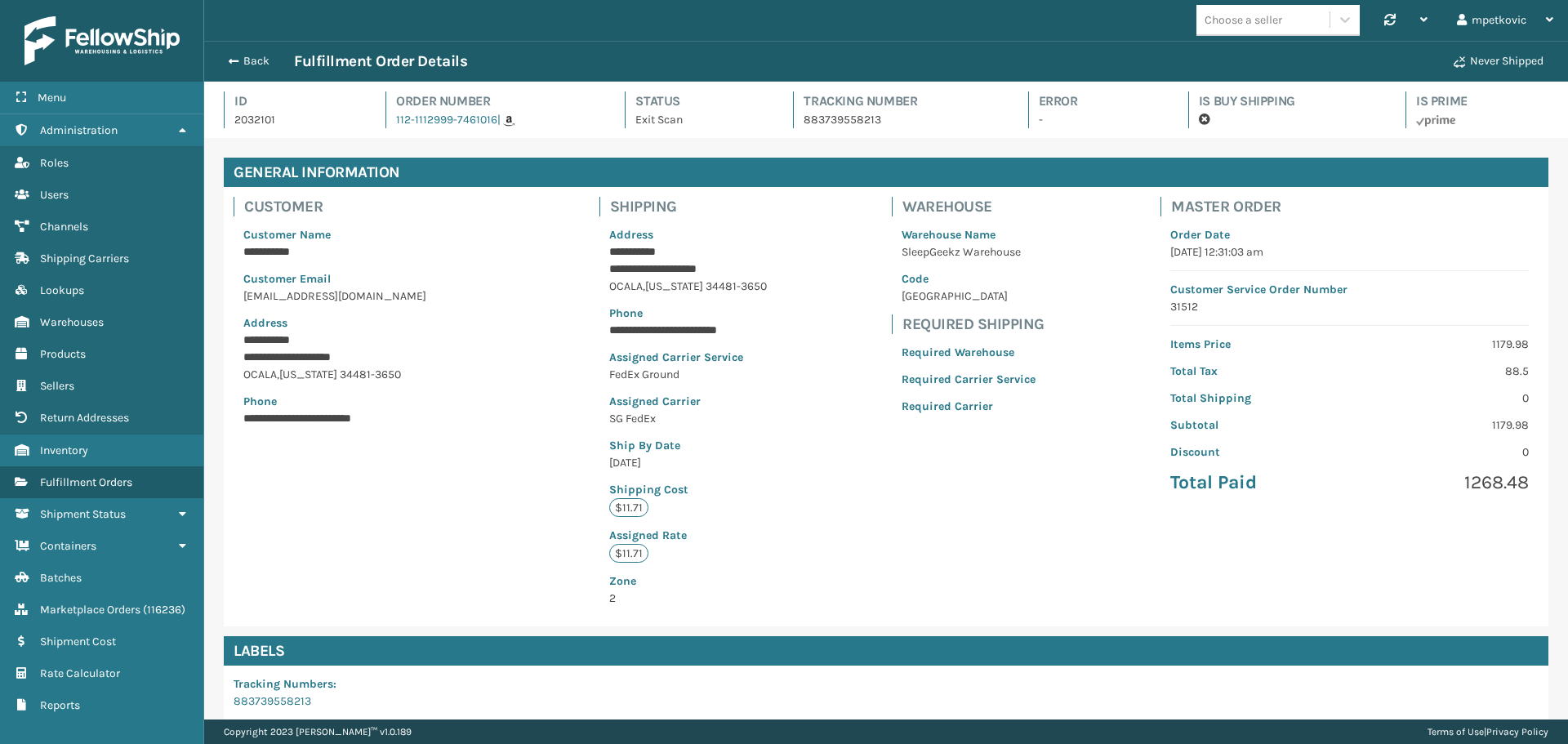
click at [262, 116] on p "2032101" at bounding box center [295, 119] width 122 height 17
copy p "2032101"
click at [443, 222] on div "**********" at bounding box center [358, 326] width 250 height 221
click at [544, 371] on div "**********" at bounding box center [886, 407] width 1325 height 440
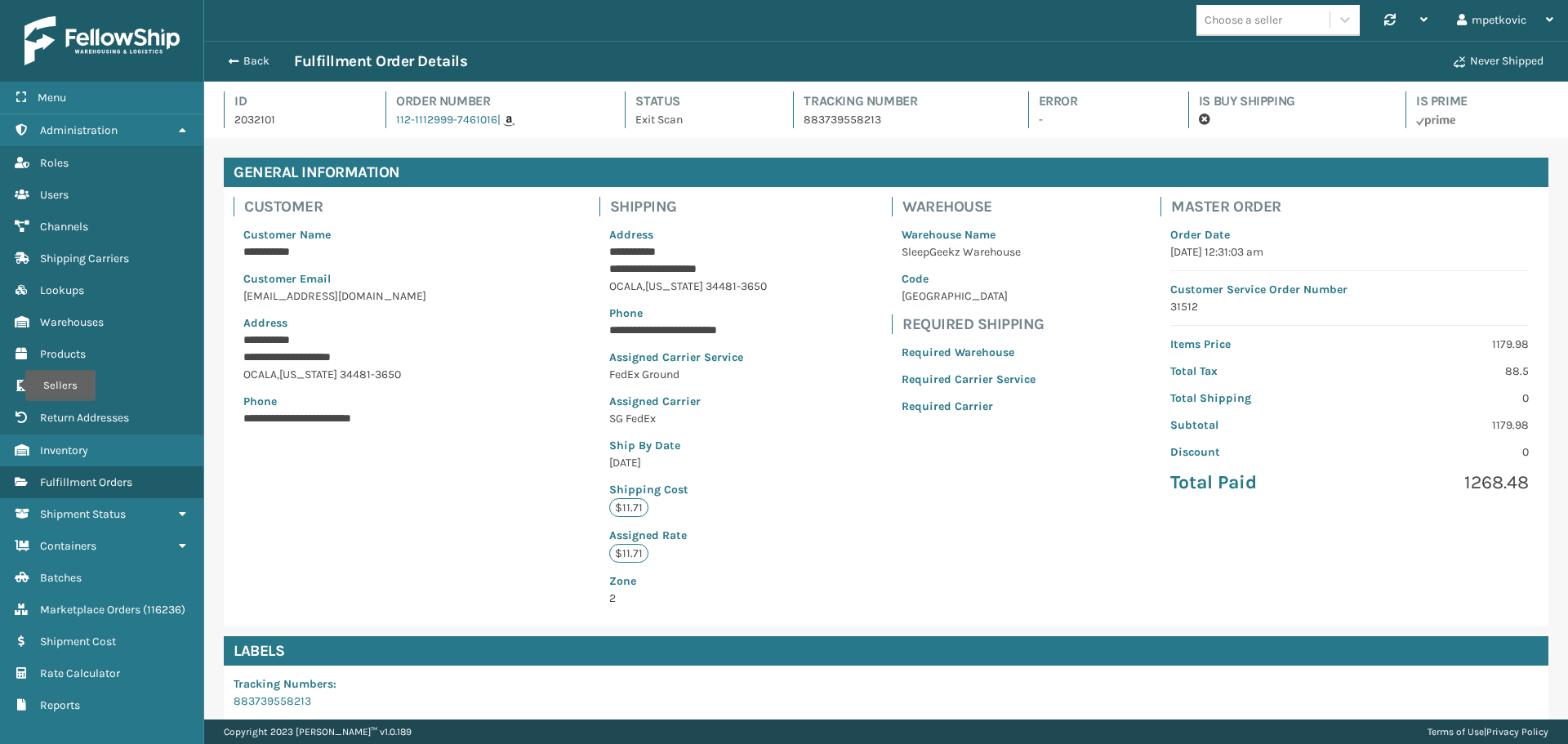
click at [262, 115] on p "2032101" at bounding box center [295, 119] width 122 height 17
copy p "2032101"
click at [833, 362] on div "**********" at bounding box center [886, 407] width 1325 height 440
click at [568, 303] on div "**********" at bounding box center [886, 407] width 1325 height 440
